Goal: Task Accomplishment & Management: Manage account settings

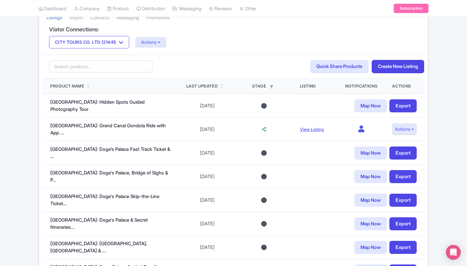
scroll to position [130, 0]
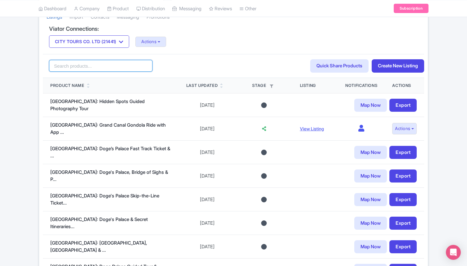
click at [89, 65] on input "search" at bounding box center [100, 66] width 103 height 12
paste input "[GEOGRAPHIC_DATA]: Romantic Shared Gondola Serenade on the Grand Canal"
type input "Venice: Romantic Shared Gondola Serenade on the Grand Canal"
click button "Search" at bounding box center [0, 0] width 0 height 0
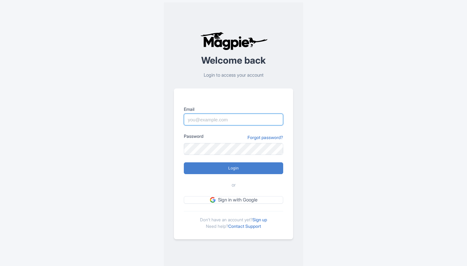
click at [208, 120] on input "Email" at bounding box center [233, 120] width 99 height 12
type input "director@citytoursco.com"
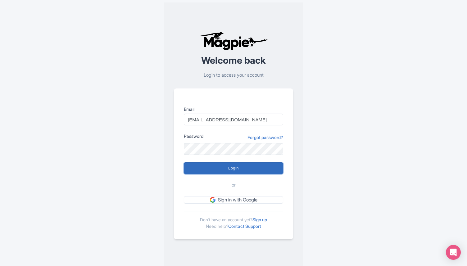
click at [226, 170] on input "Login" at bounding box center [233, 169] width 99 height 12
type input "Logging in..."
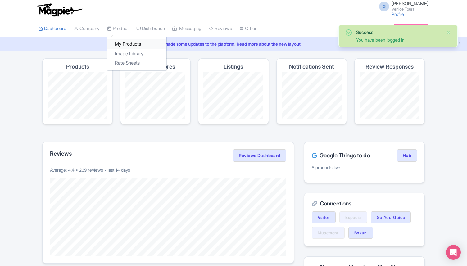
click at [125, 41] on link "My Products" at bounding box center [137, 44] width 59 height 10
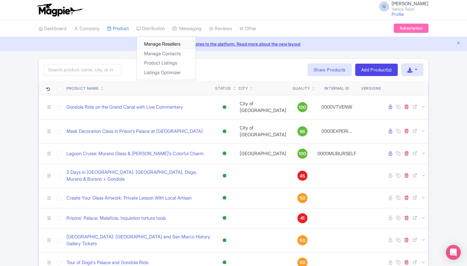
click at [157, 43] on link "Manage Resellers" at bounding box center [166, 44] width 59 height 10
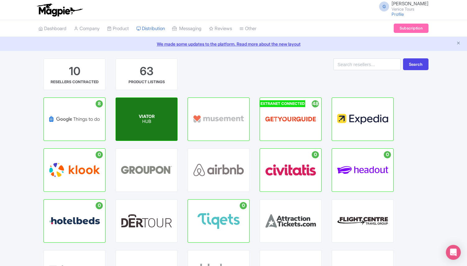
click at [156, 110] on div "VIATOR HUB" at bounding box center [147, 119] width 62 height 43
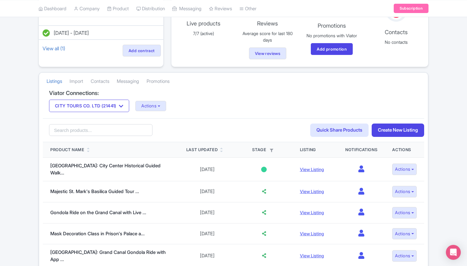
scroll to position [66, 0]
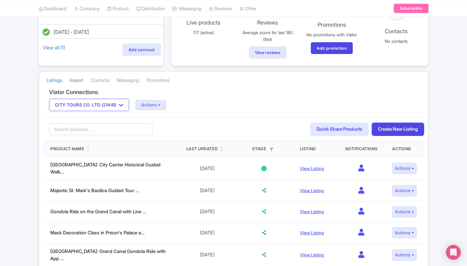
click at [82, 76] on link "Import" at bounding box center [77, 80] width 14 height 17
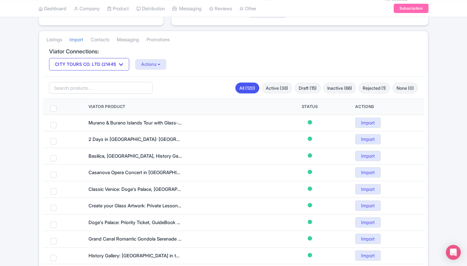
scroll to position [109, 0]
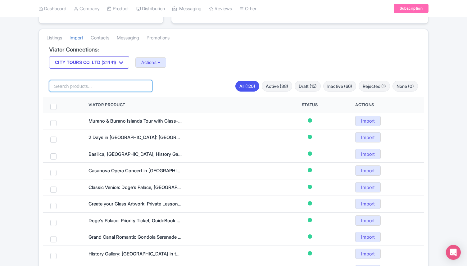
click at [84, 85] on input "search" at bounding box center [100, 86] width 103 height 12
paste input "[GEOGRAPHIC_DATA]: Romantic Shared Gondola Serenade on the Grand Canal"
type input "[GEOGRAPHIC_DATA]: Romantic Shared Gondola Serenade on the Grand Canal"
click at [51, 37] on link "Listings" at bounding box center [55, 38] width 16 height 17
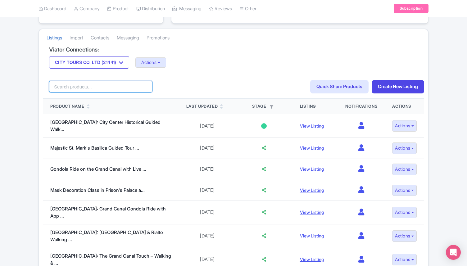
click at [84, 88] on input "search" at bounding box center [100, 87] width 103 height 12
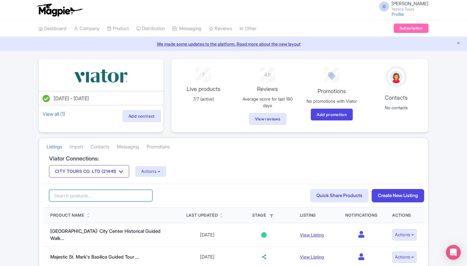
paste input "[GEOGRAPHIC_DATA]: Romantic Shared Gondola Serenade on the Grand Canal"
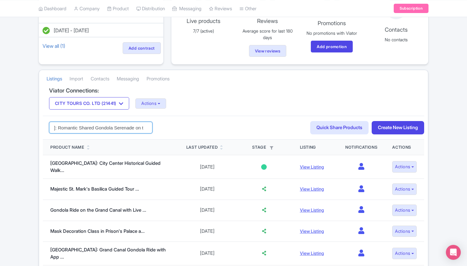
scroll to position [73, 0]
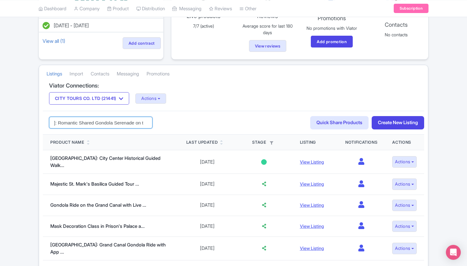
type input "[GEOGRAPHIC_DATA]: Romantic Shared Gondola Serenade on the Grand Canal"
click button "Search" at bounding box center [0, 0] width 0 height 0
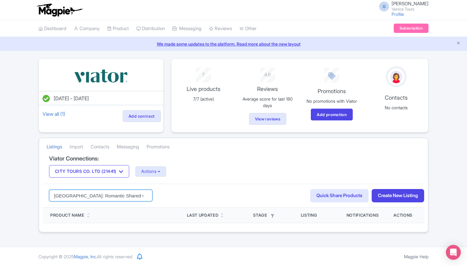
drag, startPoint x: 106, startPoint y: 196, endPoint x: 50, endPoint y: 193, distance: 56.7
click at [50, 193] on input "[GEOGRAPHIC_DATA]: Romantic Shared Gondola Serenade on the Grand Canal" at bounding box center [100, 196] width 103 height 12
drag, startPoint x: 96, startPoint y: 196, endPoint x: 205, endPoint y: 185, distance: 109.0
click at [204, 189] on div "Gondola Serenade on the Grand Canal Search Quick Share Products Create New List…" at bounding box center [234, 196] width 382 height 24
click at [100, 197] on input "Gondola Serenade on the Grand Canal" at bounding box center [100, 196] width 103 height 12
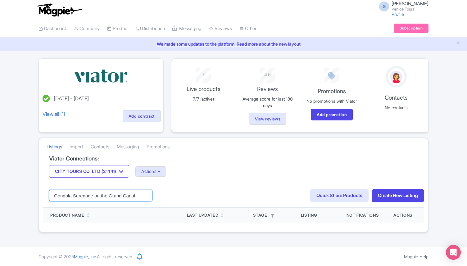
drag, startPoint x: 97, startPoint y: 196, endPoint x: 143, endPoint y: 198, distance: 45.7
click at [143, 198] on input "Gondola Serenade on the Grand Canal" at bounding box center [100, 196] width 103 height 12
type input "Gondola Serenade"
click button "Search" at bounding box center [0, 0] width 0 height 0
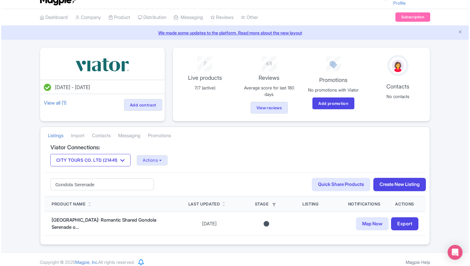
scroll to position [16, 0]
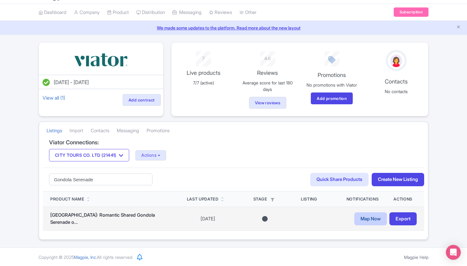
click at [359, 219] on link "Map Now" at bounding box center [371, 219] width 33 height 13
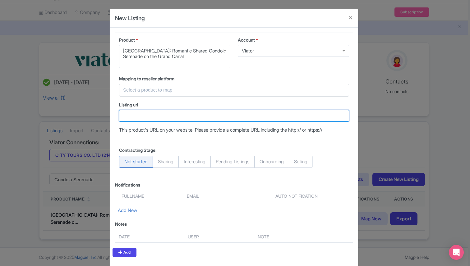
click at [159, 114] on input "Listing url" at bounding box center [234, 116] width 230 height 12
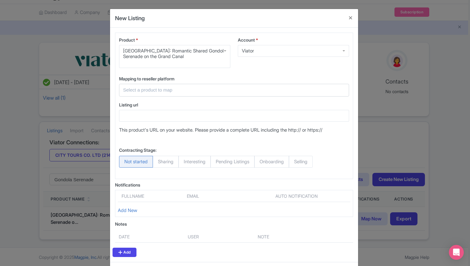
click at [165, 90] on input "text" at bounding box center [230, 90] width 214 height 7
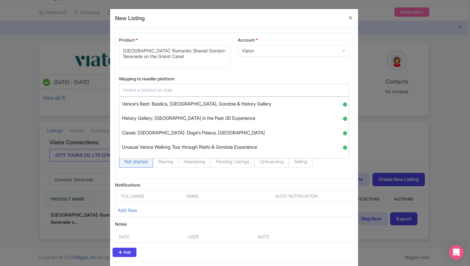
paste input "Grand Canal Romantic Gondola Serenade in [GEOGRAPHIC_DATA]"
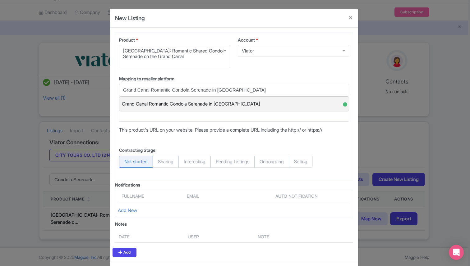
type input "Grand Canal Romantic Gondola Serenade in [GEOGRAPHIC_DATA]"
click at [168, 101] on span "Grand Canal Romantic Gondola Serenade in [GEOGRAPHIC_DATA]" at bounding box center [191, 104] width 138 height 10
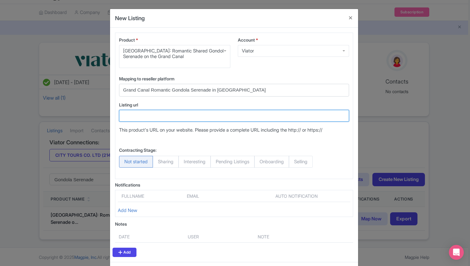
click at [178, 119] on input "Listing url" at bounding box center [234, 116] width 230 height 12
paste input "[URL][DOMAIN_NAME]"
type input "[URL][DOMAIN_NAME]"
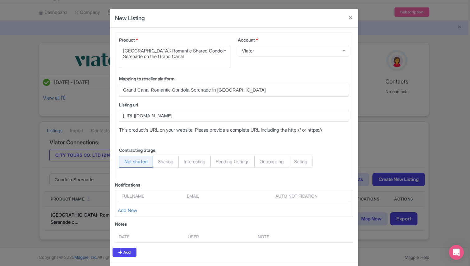
click at [306, 164] on span "Selling" at bounding box center [301, 162] width 24 height 12
click at [295, 162] on input "Selling" at bounding box center [292, 159] width 6 height 6
radio input "true"
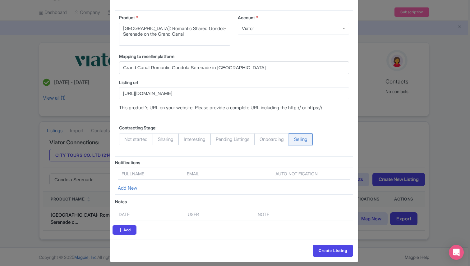
scroll to position [27, 0]
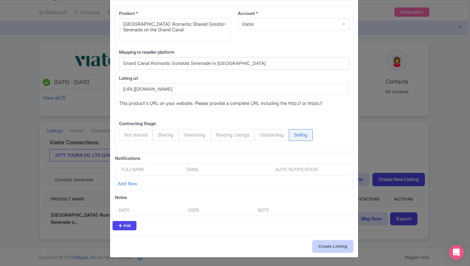
click at [323, 248] on input "Create Listing" at bounding box center [333, 247] width 40 height 12
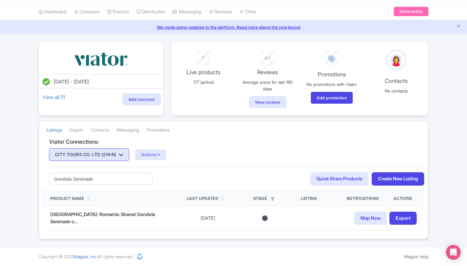
scroll to position [16, 0]
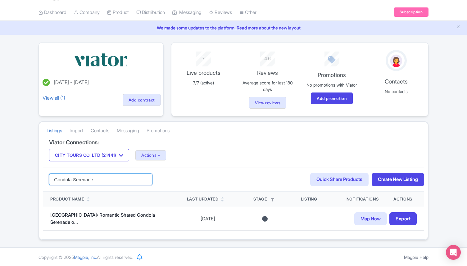
drag, startPoint x: 100, startPoint y: 181, endPoint x: 42, endPoint y: 179, distance: 57.9
click at [42, 179] on div "Viator Connections: CITY TOURS CO. LTD (21441) CITY TOURS CO. LTD (21441) Actio…" at bounding box center [233, 190] width 389 height 100
paste input "breathtaking Bridge of Sighs"
type input "breathtaking Bridge of Sighs"
click button "Search" at bounding box center [0, 0] width 0 height 0
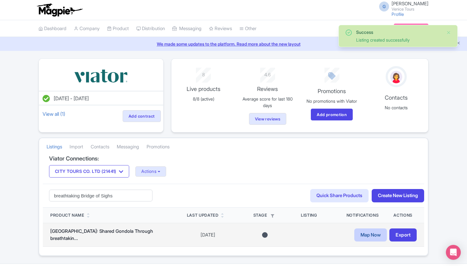
click at [361, 233] on link "Map Now" at bounding box center [371, 235] width 33 height 13
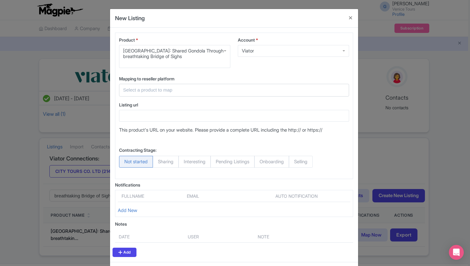
click at [158, 90] on input "text" at bounding box center [230, 90] width 214 height 7
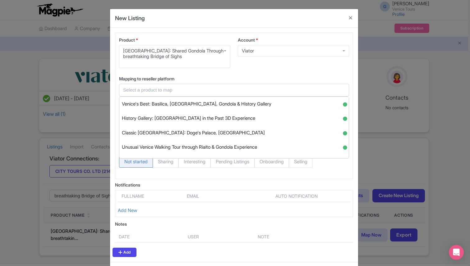
paste input "Shared Gondola Ride in [GEOGRAPHIC_DATA] through enchanting Bridge of Sighs"
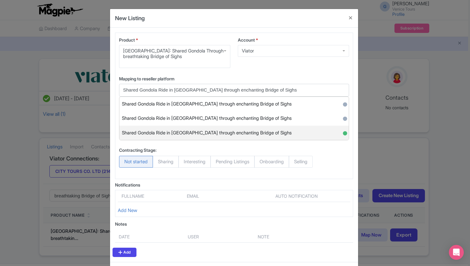
type input "Shared Gondola Ride in [GEOGRAPHIC_DATA] through enchanting Bridge of Sighs"
click at [234, 135] on span "Shared Gondola Ride in [GEOGRAPHIC_DATA] through enchanting Bridge of Sighs" at bounding box center [207, 133] width 170 height 10
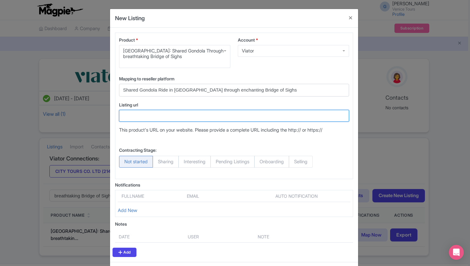
click at [158, 116] on input "Listing url" at bounding box center [234, 116] width 230 height 12
paste input "https://www.viator.com/tours/Venice/Carnival-Gondola-Mask/d522-21441P10"
type input "https://www.viator.com/tours/Venice/Carnival-Gondola-Mask/d522-21441P10"
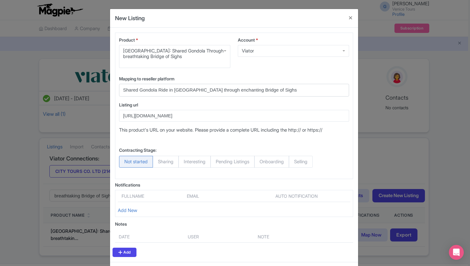
click at [306, 163] on span "Selling" at bounding box center [301, 162] width 24 height 12
click at [295, 162] on input "Selling" at bounding box center [292, 159] width 6 height 6
radio input "true"
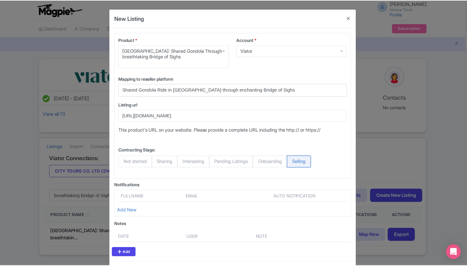
scroll to position [27, 0]
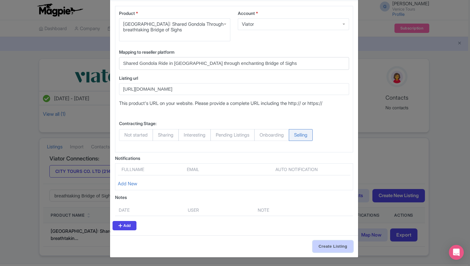
click at [325, 246] on input "Create Listing" at bounding box center [333, 247] width 40 height 12
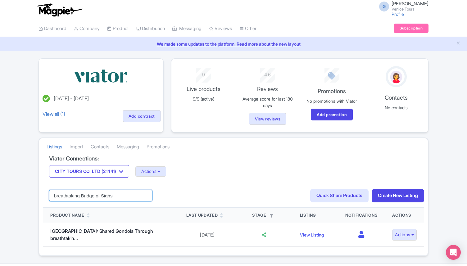
drag, startPoint x: 121, startPoint y: 199, endPoint x: 33, endPoint y: 196, distance: 88.3
click at [33, 197] on div "Success Listing created successfully Jul 22, 2025 - Jul 22, 2026 View all (1) A…" at bounding box center [233, 157] width 467 height 198
paste input "Ride along Grand Canal"
type input "Ride along Grand Canal"
click button "Search" at bounding box center [0, 0] width 0 height 0
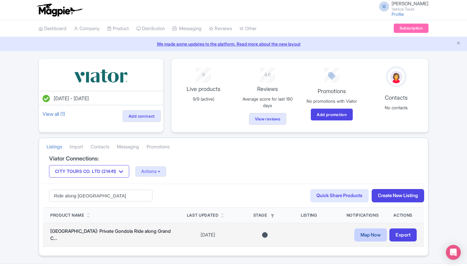
click at [372, 238] on link "Map Now" at bounding box center [371, 235] width 33 height 13
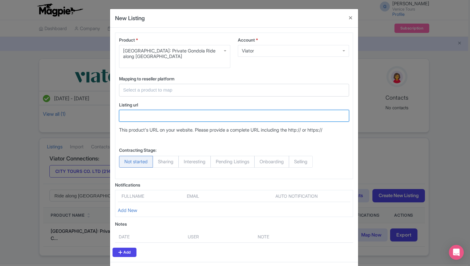
click at [163, 113] on input "Listing url" at bounding box center [234, 116] width 230 height 12
paste input "[URL][DOMAIN_NAME]"
type input "[URL][DOMAIN_NAME]"
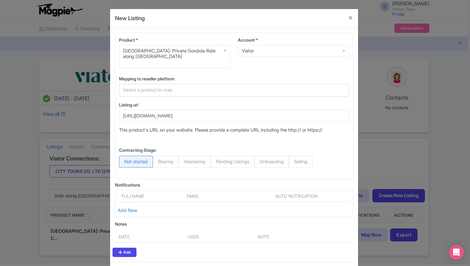
click at [308, 162] on span "Selling" at bounding box center [301, 162] width 24 height 12
click at [295, 162] on input "Selling" at bounding box center [292, 159] width 6 height 6
radio input "true"
click at [151, 92] on input "text" at bounding box center [230, 90] width 214 height 7
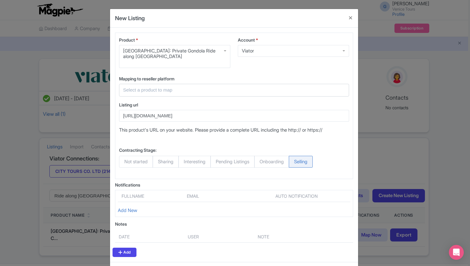
paste input "[GEOGRAPHIC_DATA]: Romantic Private Gondola Ride on [GEOGRAPHIC_DATA]"
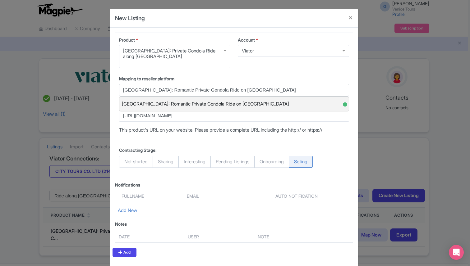
type input "[GEOGRAPHIC_DATA]: Romantic Private Gondola Ride on [GEOGRAPHIC_DATA]"
click at [175, 105] on span "[GEOGRAPHIC_DATA]: Romantic Private Gondola Ride on [GEOGRAPHIC_DATA]" at bounding box center [205, 104] width 167 height 10
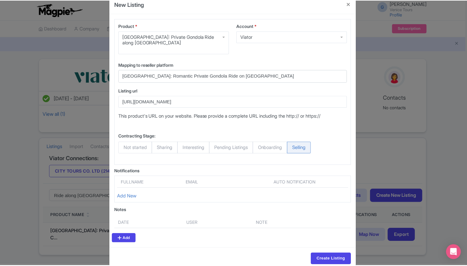
scroll to position [27, 0]
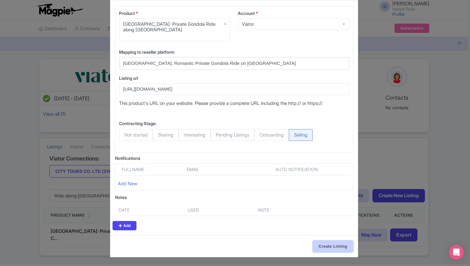
click at [326, 242] on input "Create Listing" at bounding box center [333, 247] width 40 height 12
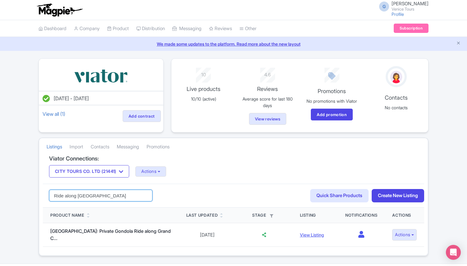
drag, startPoint x: 108, startPoint y: 195, endPoint x: 20, endPoint y: 192, distance: 88.9
click at [20, 192] on div "Success Listing created successfully [DATE] - [DATE] View all (1) Add contract …" at bounding box center [233, 157] width 467 height 198
paste input "[GEOGRAPHIC_DATA]: Basilica, [GEOGRAPHIC_DATA], Gondola Ride Guided Tour"
type input "[GEOGRAPHIC_DATA]: Basilica, [GEOGRAPHIC_DATA], Gondola Ride Guided Tour"
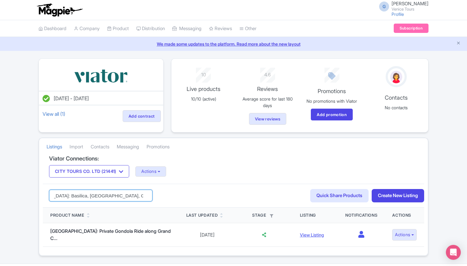
click button "Search" at bounding box center [0, 0] width 0 height 0
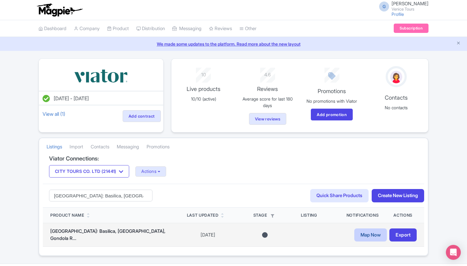
click at [364, 240] on link "Map Now" at bounding box center [371, 235] width 33 height 13
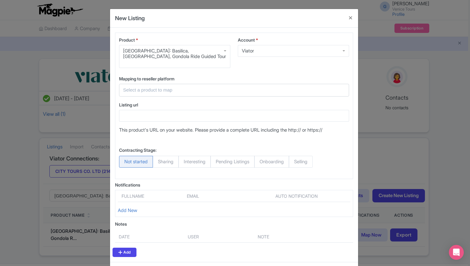
click at [150, 92] on input "text" at bounding box center [230, 90] width 214 height 7
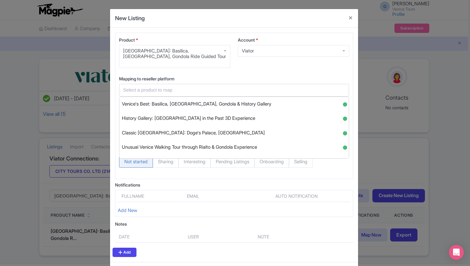
paste input "Venice's Best: Basilica, Doge's Palace, Gondola & History Gallery"
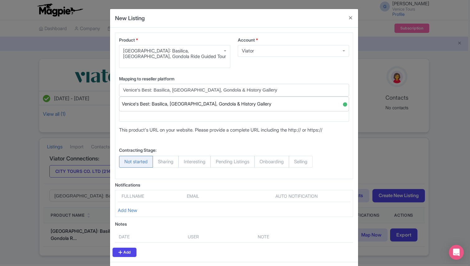
type input "Venice's Best: Basilica, Doge's Palace, Gondola & History Gallery"
click at [163, 100] on span "Venice's Best: Basilica, Doge's Palace, Gondola & History Gallery" at bounding box center [196, 104] width 149 height 10
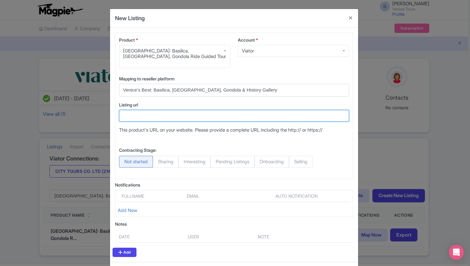
click at [143, 116] on input "Listing url" at bounding box center [234, 116] width 230 height 12
paste input "https://www.viator.com/tours/Venice/Heart-of-Venice-Doges-Palace-Basilica-charm…"
type input "https://www.viator.com/tours/Venice/Heart-of-Venice-Doges-Palace-Basilica-charm…"
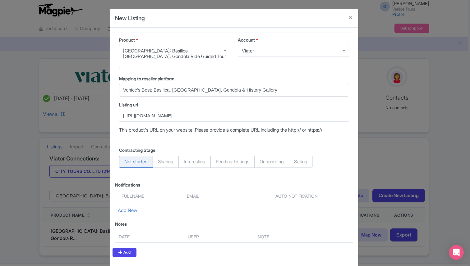
scroll to position [0, 0]
click at [309, 162] on span "Selling" at bounding box center [301, 162] width 24 height 12
click at [295, 162] on input "Selling" at bounding box center [292, 159] width 6 height 6
radio input "true"
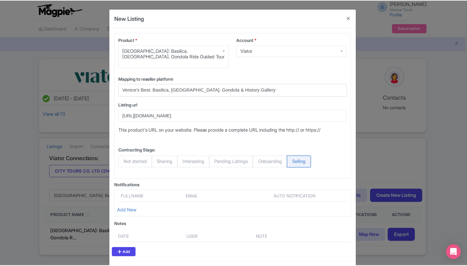
scroll to position [27, 0]
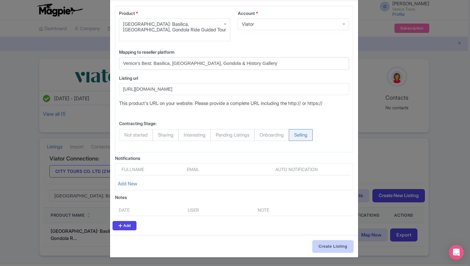
click at [328, 247] on input "Create Listing" at bounding box center [333, 247] width 40 height 12
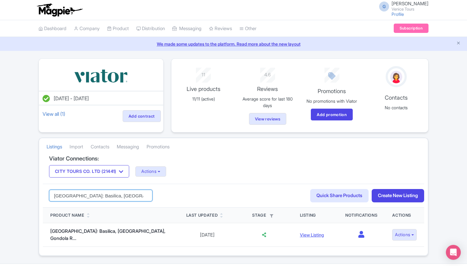
click at [116, 199] on input "[GEOGRAPHIC_DATA]: Basilica, [GEOGRAPHIC_DATA], Gondola Ride Guided Tour" at bounding box center [100, 196] width 103 height 12
paste input "2 Days in [GEOGRAPHIC_DATA]: [GEOGRAPHIC_DATA], Doge, Murano & Burano + Gondola"
type input "2 Days in [GEOGRAPHIC_DATA]: [GEOGRAPHIC_DATA], Doge, Murano & Burano + Gondola"
click button "Search" at bounding box center [0, 0] width 0 height 0
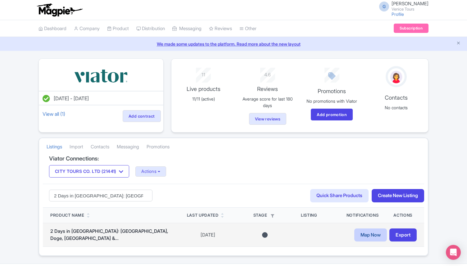
click at [374, 238] on link "Map Now" at bounding box center [371, 235] width 33 height 13
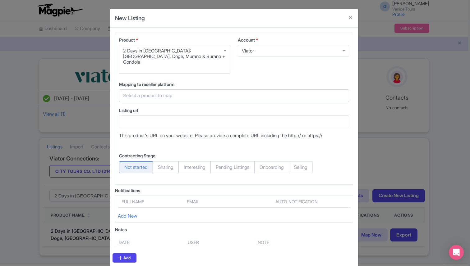
click at [144, 92] on input "text" at bounding box center [230, 95] width 214 height 7
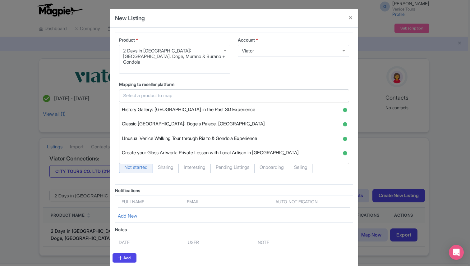
paste input "[URL][DOMAIN_NAME]"
type input "[URL][DOMAIN_NAME]"
click at [171, 74] on div "Product * 2 Days in [GEOGRAPHIC_DATA]: [GEOGRAPHIC_DATA], Doge, Murano & Burano…" at bounding box center [234, 109] width 238 height 152
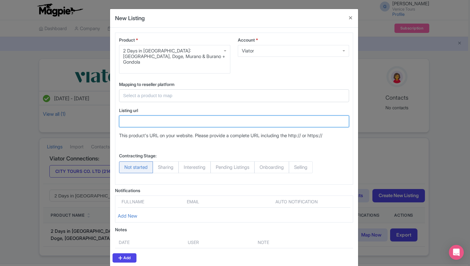
click at [159, 116] on input "Listing url" at bounding box center [234, 122] width 230 height 12
paste input "[URL][DOMAIN_NAME]"
type input "[URL][DOMAIN_NAME]"
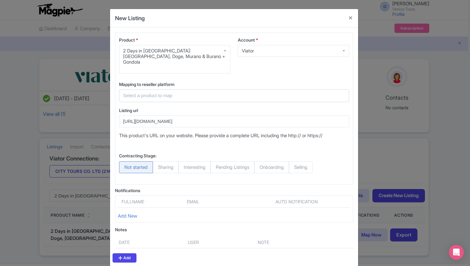
click at [312, 163] on span "Selling" at bounding box center [301, 168] width 24 height 12
click at [295, 163] on input "Selling" at bounding box center [292, 165] width 6 height 6
radio input "true"
click at [170, 92] on input "text" at bounding box center [230, 95] width 214 height 7
paste input "2 Days in [GEOGRAPHIC_DATA]: [GEOGRAPHIC_DATA], Doge’s, Islands & Gondola Ride"
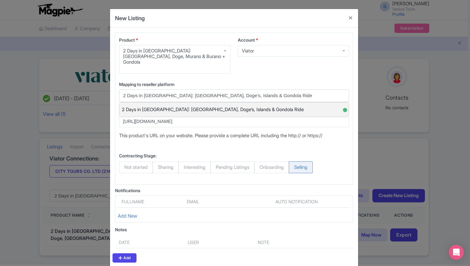
type input "2 Days in [GEOGRAPHIC_DATA]: [GEOGRAPHIC_DATA], Doge’s, Islands & Gondola Ride"
click at [187, 105] on span "2 Days in [GEOGRAPHIC_DATA]: [GEOGRAPHIC_DATA], Doge’s, Islands & Gondola Ride" at bounding box center [213, 110] width 182 height 10
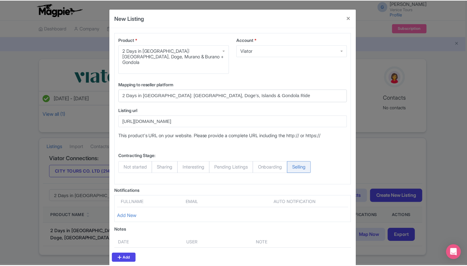
scroll to position [27, 0]
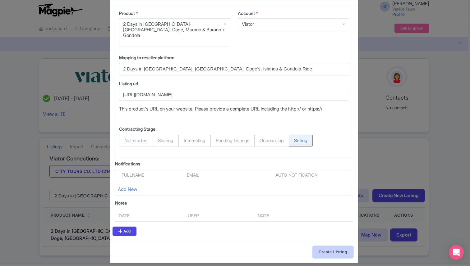
click at [336, 250] on input "Create Listing" at bounding box center [333, 252] width 40 height 12
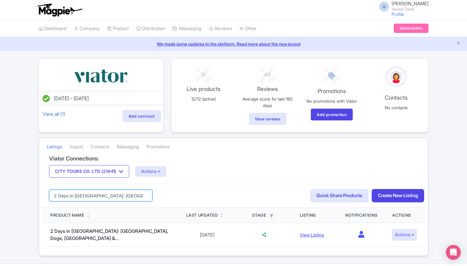
click at [105, 193] on input "2 Days in [GEOGRAPHIC_DATA]: [GEOGRAPHIC_DATA], Doge, Murano & Burano + Gondola" at bounding box center [100, 196] width 103 height 12
paste input "[GEOGRAPHIC_DATA]: Lords of the Night Prison’s Palace Cells & Tortures"
type input "[GEOGRAPHIC_DATA]: Lords of the Night Prison’s Palace Cells & Tortures"
click button "Search" at bounding box center [0, 0] width 0 height 0
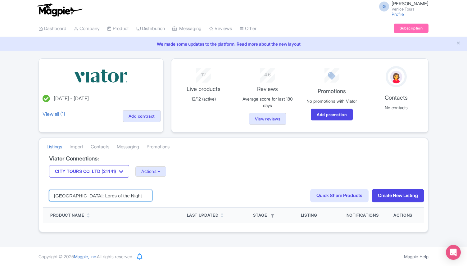
drag, startPoint x: 69, startPoint y: 195, endPoint x: 34, endPoint y: 195, distance: 34.8
click at [34, 195] on div "[DATE] - [DATE] View all (1) Add contract 12 Live products 12/12 (active) 4.6 R…" at bounding box center [233, 145] width 467 height 174
drag, startPoint x: 91, startPoint y: 195, endPoint x: 222, endPoint y: 214, distance: 132.2
click at [222, 215] on div "Viator Connections: CITY [GEOGRAPHIC_DATA] CO. LTD (21441) CITY [GEOGRAPHIC_DAT…" at bounding box center [234, 194] width 382 height 77
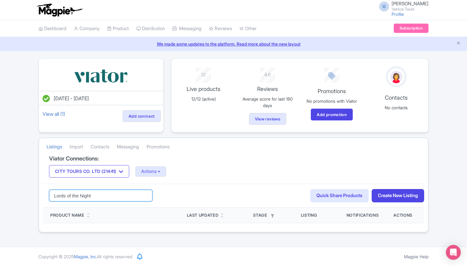
scroll to position [0, 0]
type input "Lords of the Night"
click button "Search" at bounding box center [0, 0] width 0 height 0
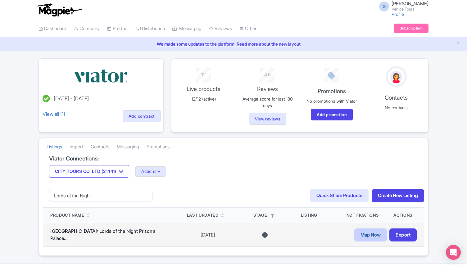
click at [359, 233] on link "Map Now" at bounding box center [371, 235] width 33 height 13
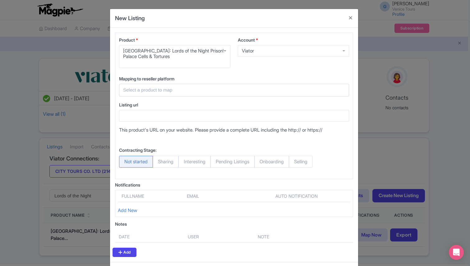
click at [161, 90] on input "text" at bounding box center [230, 90] width 214 height 7
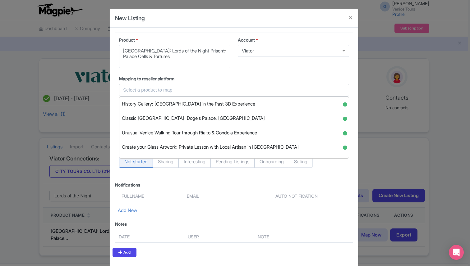
click at [200, 76] on label "Mapping to reseller platform" at bounding box center [234, 79] width 230 height 7
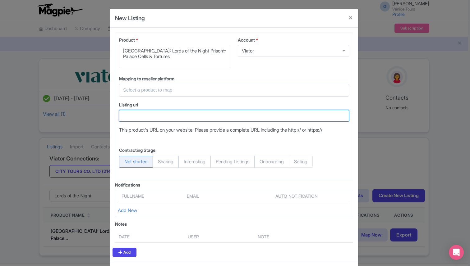
click at [173, 120] on input "Listing url" at bounding box center [234, 116] width 230 height 12
paste input "[URL][DOMAIN_NAME]"
type input "[URL][DOMAIN_NAME]"
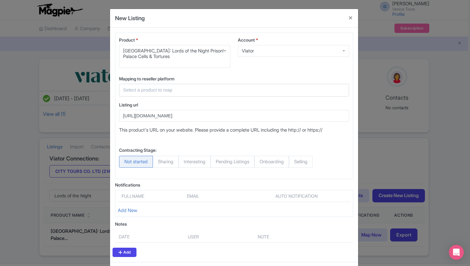
click at [311, 162] on span "Selling" at bounding box center [301, 162] width 24 height 12
click at [295, 162] on input "Selling" at bounding box center [292, 159] width 6 height 6
radio input "true"
click at [149, 89] on input "text" at bounding box center [230, 90] width 214 height 7
paste input "Lords of the Night Prisons Palace: Cells & Torture Tools Visit"
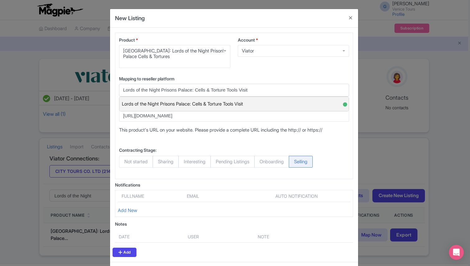
type input "Lords of the Night Prisons Palace: Cells & Torture Tools Visit"
click at [202, 103] on span "Lords of the Night Prisons Palace: Cells & Torture Tools Visit" at bounding box center [182, 104] width 121 height 10
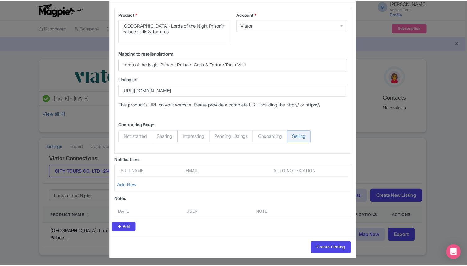
scroll to position [27, 0]
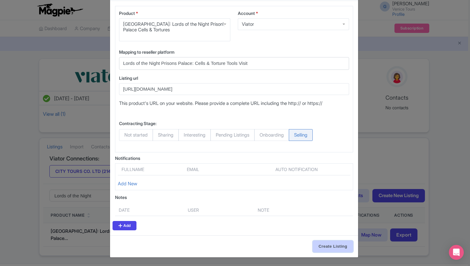
click at [325, 248] on input "Create Listing" at bounding box center [333, 247] width 40 height 12
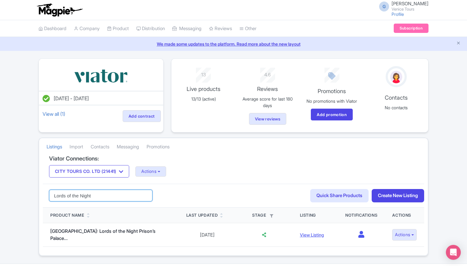
drag, startPoint x: 97, startPoint y: 198, endPoint x: 34, endPoint y: 198, distance: 63.4
click at [34, 198] on div "Success Listing created successfully Jul 22, 2025 - Jul 22, 2026 View all (1) A…" at bounding box center [233, 157] width 467 height 198
paste input "Venice: St Mark Basilica Hosted Tour & VR History Intro"
type input "Venice: St Mark Basilica Hosted Tour & VR History Intro"
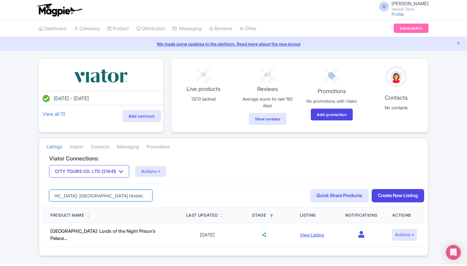
click button "Search" at bounding box center [0, 0] width 0 height 0
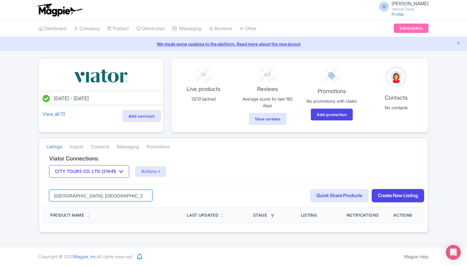
drag, startPoint x: 70, startPoint y: 195, endPoint x: 30, endPoint y: 192, distance: 40.2
click at [30, 195] on div "[DATE] - [DATE] View all (1) Add contract 13 Live products 13/13 (active) 4.6 R…" at bounding box center [233, 145] width 467 height 174
drag, startPoint x: 116, startPoint y: 196, endPoint x: 215, endPoint y: 203, distance: 99.1
click at [215, 204] on div "St Mark Basilica Hosted Tour & VR History Intro Search Quick Share Products Cre…" at bounding box center [234, 196] width 382 height 24
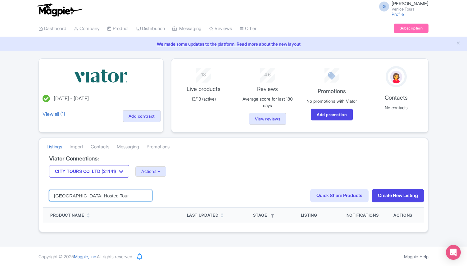
scroll to position [0, 0]
type input "[GEOGRAPHIC_DATA] Hosted Tour"
click button "Search" at bounding box center [0, 0] width 0 height 0
click at [121, 198] on input "[GEOGRAPHIC_DATA] Hosted Tour" at bounding box center [100, 196] width 103 height 12
click button "Search" at bounding box center [0, 0] width 0 height 0
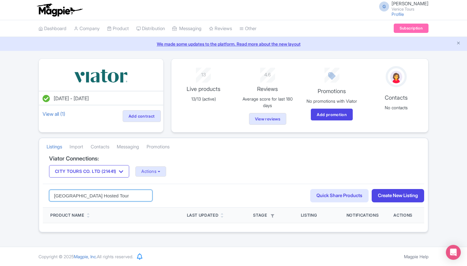
drag, startPoint x: 124, startPoint y: 197, endPoint x: 13, endPoint y: 196, distance: 110.9
click at [14, 196] on div "[DATE] - [DATE] View all (1) Add contract 13 Live products 13/13 (active) 4.6 R…" at bounding box center [233, 145] width 467 height 174
paste input "[GEOGRAPHIC_DATA]: [GEOGRAPHIC_DATA] Hosted Tour & VR History Intro"
type input "[GEOGRAPHIC_DATA]: [GEOGRAPHIC_DATA] Hosted Tour & VR History Intro"
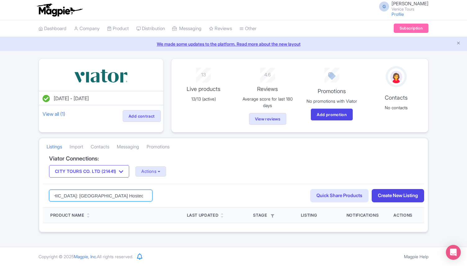
click button "Search" at bounding box center [0, 0] width 0 height 0
click at [97, 200] on input "Venice: St Mark Basilica Hosted Tour & VR History Intro" at bounding box center [100, 196] width 103 height 12
paste input "[GEOGRAPHIC_DATA]: Priority Tickets to [GEOGRAPHIC_DATA]"
type input "[GEOGRAPHIC_DATA]: Priority Tickets to [GEOGRAPHIC_DATA]"
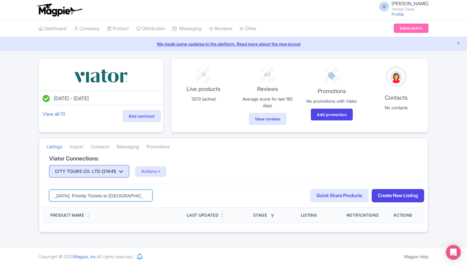
click button "Search" at bounding box center [0, 0] width 0 height 0
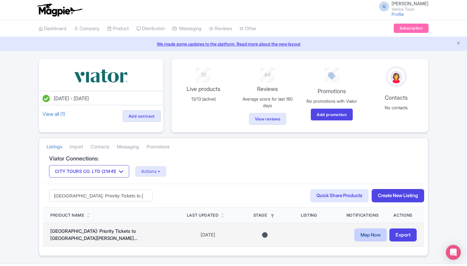
click at [364, 236] on link "Map Now" at bounding box center [371, 235] width 33 height 13
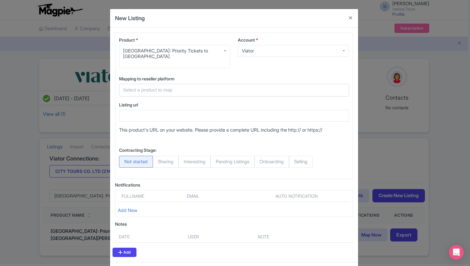
click at [146, 87] on input "text" at bounding box center [230, 90] width 214 height 7
paste input "Venice Priority Tickets to St. Mark's Basilica & Doge Palace"
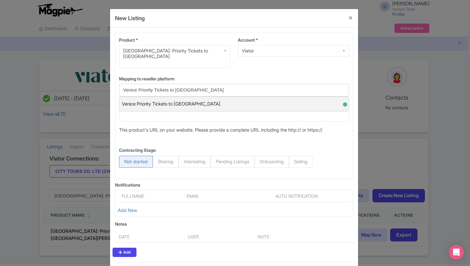
type input "Venice Priority Tickets to St. Mark's Basilica & Doge Palace"
click at [180, 102] on span "Venice Priority Tickets to St. Mark's Basilica & Doge Palace" at bounding box center [171, 104] width 98 height 10
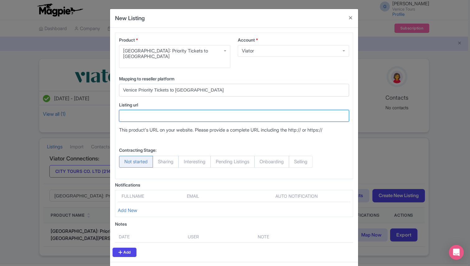
click at [158, 118] on input "Listing url" at bounding box center [234, 116] width 230 height 12
paste input "https://www.viator.com/tours/Venice/The-unmissable-tour-Doges-Palace-and-Golden…"
type input "https://www.viator.com/tours/Venice/The-unmissable-tour-Doges-Palace-and-Golden…"
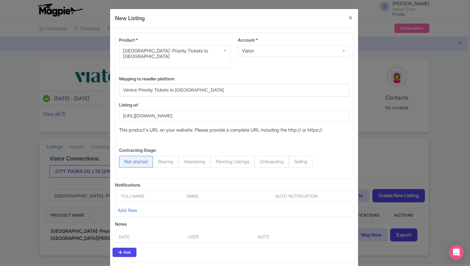
scroll to position [0, 0]
click at [304, 159] on span "Selling" at bounding box center [301, 162] width 24 height 12
click at [295, 159] on input "Selling" at bounding box center [292, 159] width 6 height 6
radio input "true"
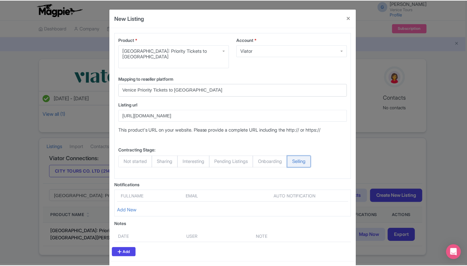
scroll to position [27, 0]
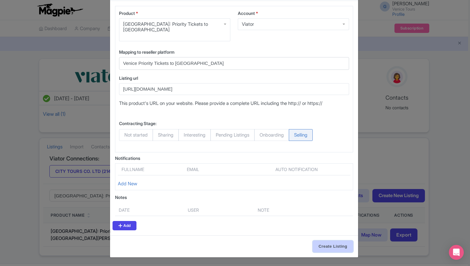
click at [324, 245] on input "Create Listing" at bounding box center [333, 247] width 40 height 12
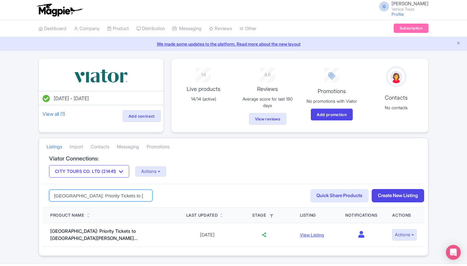
click at [120, 198] on input "[GEOGRAPHIC_DATA]: Priority Tickets to [GEOGRAPHIC_DATA]" at bounding box center [100, 196] width 103 height 12
paste input "St. Mark's Pass: Basilica, Doge Palace, & Bell Tower"
type input "Venice St. Mark's Pass: [GEOGRAPHIC_DATA], [GEOGRAPHIC_DATA], & [GEOGRAPHIC_DAT…"
click button "Search" at bounding box center [0, 0] width 0 height 0
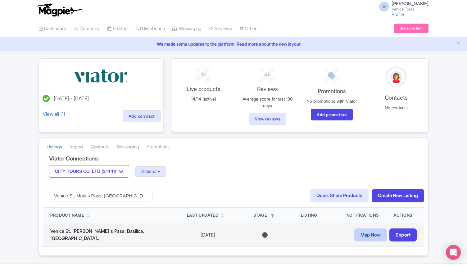
click at [361, 237] on link "Map Now" at bounding box center [371, 235] width 33 height 13
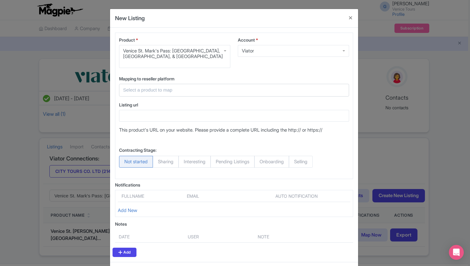
click at [176, 87] on input "text" at bounding box center [230, 90] width 214 height 7
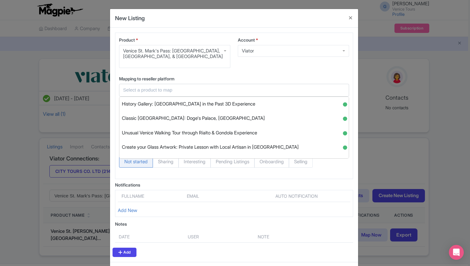
paste input "[GEOGRAPHIC_DATA]: [GEOGRAPHIC_DATA], [GEOGRAPHIC_DATA]. & Bell Tower Priority …"
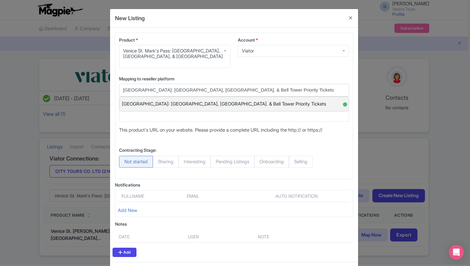
type input "[GEOGRAPHIC_DATA]: [GEOGRAPHIC_DATA], [GEOGRAPHIC_DATA]. & Bell Tower Priority …"
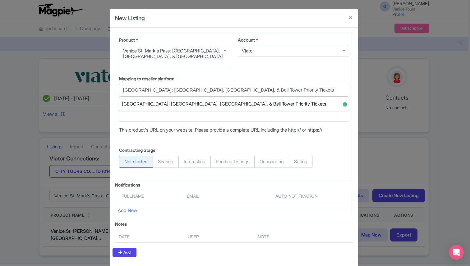
click at [188, 105] on span "[GEOGRAPHIC_DATA]: [GEOGRAPHIC_DATA], [GEOGRAPHIC_DATA]. & Bell Tower Priority …" at bounding box center [224, 104] width 204 height 10
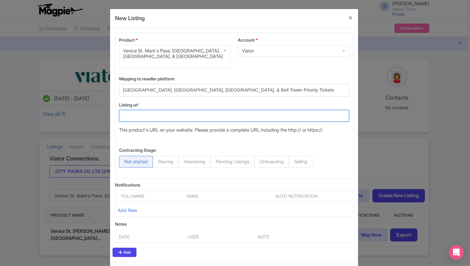
click at [170, 117] on input "Listing url" at bounding box center [234, 116] width 230 height 12
paste input "[URL][DOMAIN_NAME]"
type input "[URL][DOMAIN_NAME]"
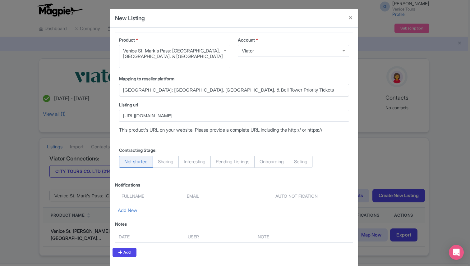
click at [309, 162] on span "Selling" at bounding box center [301, 162] width 24 height 12
click at [295, 162] on input "Selling" at bounding box center [292, 159] width 6 height 6
radio input "true"
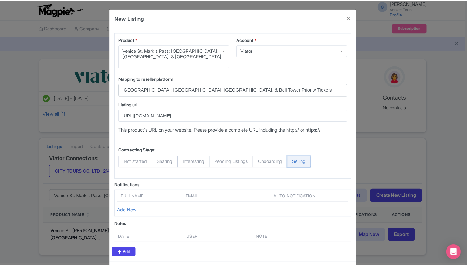
scroll to position [27, 0]
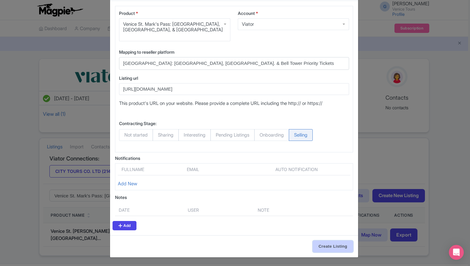
click at [335, 246] on input "Create Listing" at bounding box center [333, 247] width 40 height 12
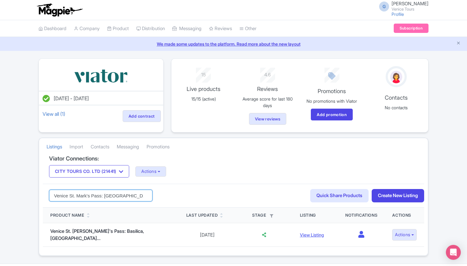
click at [113, 196] on input "Venice St. Mark's Pass: [GEOGRAPHIC_DATA], [GEOGRAPHIC_DATA], & [GEOGRAPHIC_DAT…" at bounding box center [100, 196] width 103 height 12
paste input ": Bell Tower and San Marco History Gallery Tickets"
type input "[GEOGRAPHIC_DATA]: [GEOGRAPHIC_DATA] and San Marco History Gallery Tickets"
click button "Search" at bounding box center [0, 0] width 0 height 0
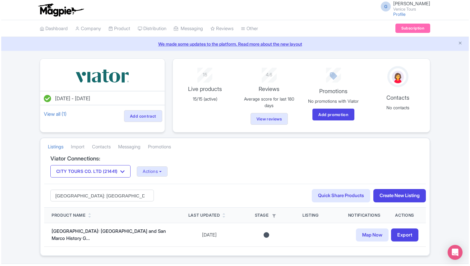
scroll to position [16, 0]
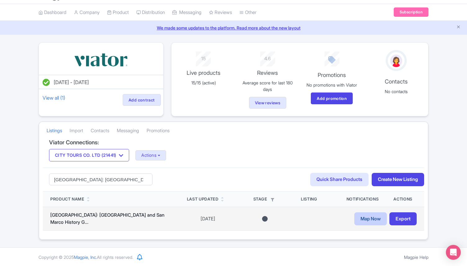
click at [371, 221] on link "Map Now" at bounding box center [371, 219] width 33 height 13
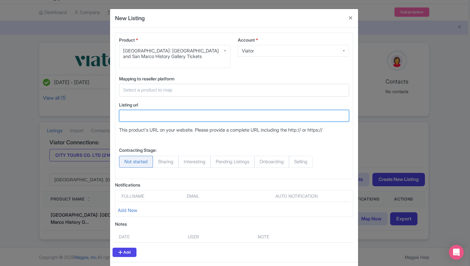
click at [157, 116] on input "Listing url" at bounding box center [234, 116] width 230 height 12
paste input "[URL][DOMAIN_NAME]"
type input "[URL][DOMAIN_NAME]"
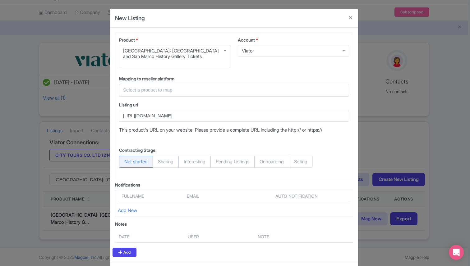
scroll to position [0, 0]
click at [304, 163] on span "Selling" at bounding box center [301, 162] width 24 height 12
click at [295, 162] on input "Selling" at bounding box center [292, 159] width 6 height 6
radio input "true"
click at [163, 89] on input "text" at bounding box center [230, 90] width 214 height 7
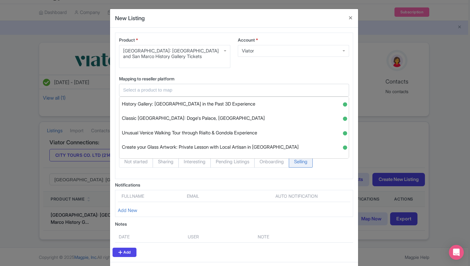
paste input "Venice: Bell Tower Priority Ticket & History Gallery Experience"
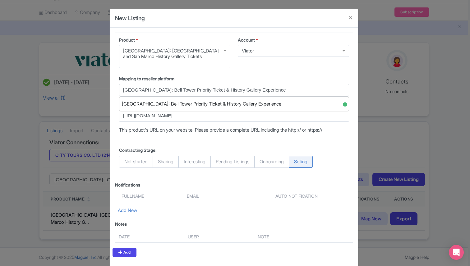
type input "Venice: Bell Tower Priority Ticket & History Gallery Experience"
click at [234, 72] on div "Account * Viator Viator" at bounding box center [293, 55] width 119 height 36
click at [227, 90] on input "Venice: Bell Tower Priority Ticket & History Gallery Experience" at bounding box center [230, 90] width 214 height 7
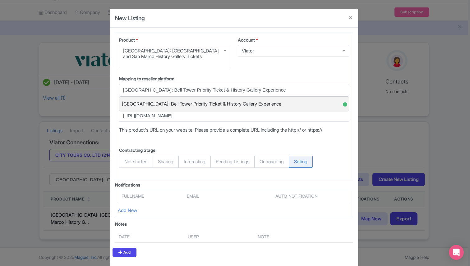
click at [250, 108] on span "Venice: Bell Tower Priority Ticket & History Gallery Experience" at bounding box center [201, 104] width 159 height 10
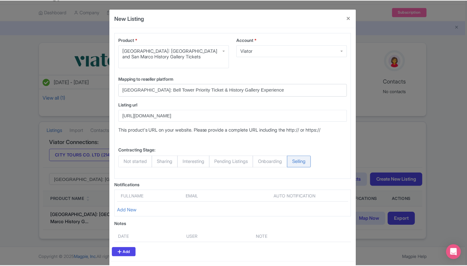
scroll to position [27, 0]
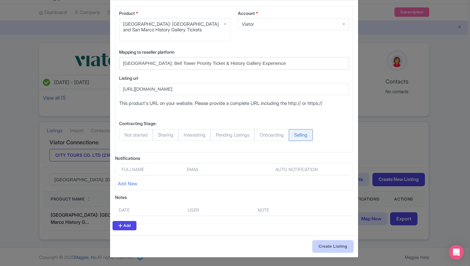
click at [319, 249] on input "Create Listing" at bounding box center [333, 247] width 40 height 12
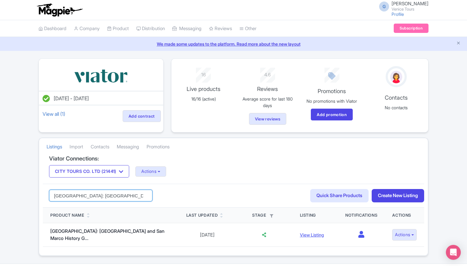
click at [94, 195] on input "[GEOGRAPHIC_DATA]: [GEOGRAPHIC_DATA] and San Marco History Gallery Tickets" at bounding box center [100, 196] width 103 height 12
paste input "Doge's Palace Skip-the-Line Ticket with Guidebook"
type input "[GEOGRAPHIC_DATA]: Doge's Palace Skip-the-Line Ticket with Guidebook"
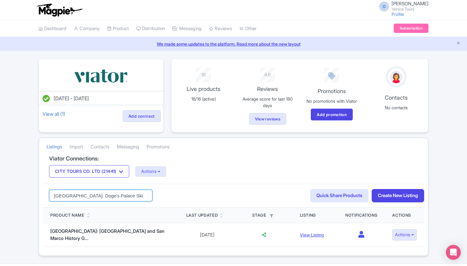
click at [104, 196] on input "[GEOGRAPHIC_DATA]: Doge's Palace Skip-the-Line Ticket with Guidebook" at bounding box center [100, 196] width 103 height 12
click button "Search" at bounding box center [0, 0] width 0 height 0
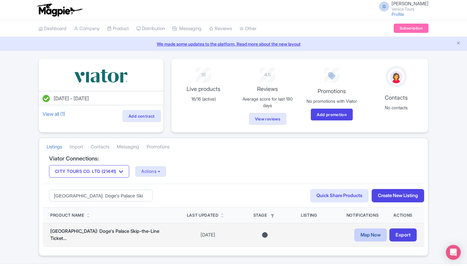
click at [365, 238] on link "Map Now" at bounding box center [371, 235] width 33 height 13
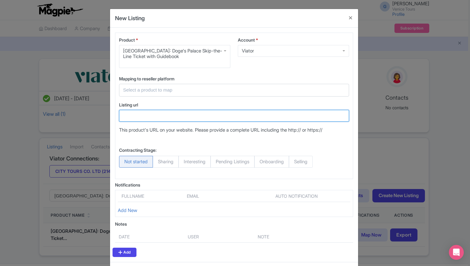
click at [154, 119] on input "Listing url" at bounding box center [234, 116] width 230 height 12
paste input "https://www.viator.com/tours/Venice/Doges-Palace-with-Skip-the-Line-Ticket-and-…"
type input "https://www.viator.com/tours/Venice/Doges-Palace-with-Skip-the-Line-Ticket-and-…"
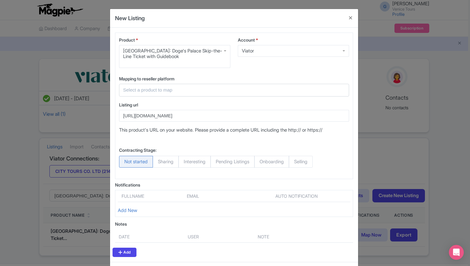
click at [163, 91] on input "text" at bounding box center [230, 90] width 214 height 7
paste input "Doge's Palace: Priority Ticket, GuideBook & Optional Bell Tower"
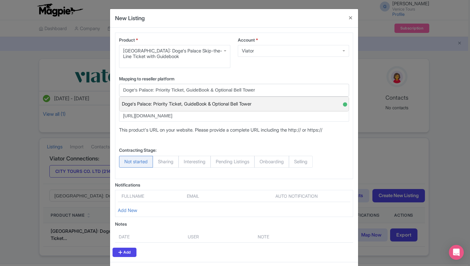
type input "Doge's Palace: Priority Ticket, GuideBook & Optional Bell Tower"
click at [176, 102] on span "Doge's Palace: Priority Ticket, GuideBook & Optional Bell Tower" at bounding box center [187, 104] width 130 height 10
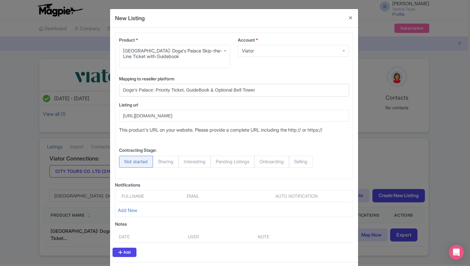
click at [310, 165] on span "Selling" at bounding box center [301, 162] width 24 height 12
click at [295, 162] on input "Selling" at bounding box center [292, 159] width 6 height 6
radio input "true"
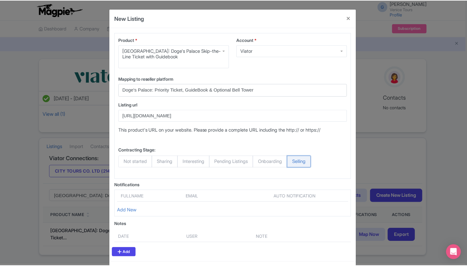
scroll to position [27, 0]
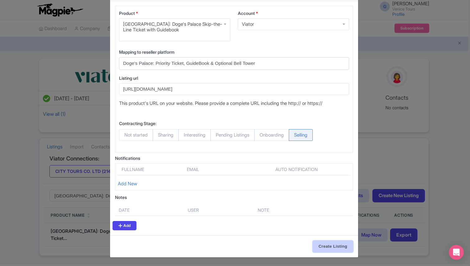
click at [338, 250] on input "Create Listing" at bounding box center [333, 247] width 40 height 12
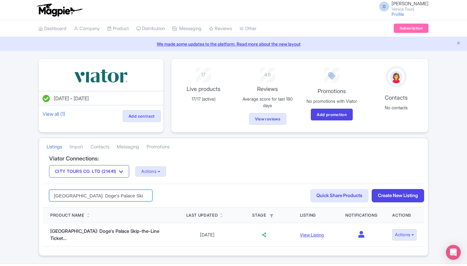
click at [101, 198] on input "[GEOGRAPHIC_DATA]: Doge's Palace Skip-the-Line Ticket with Guidebook" at bounding box center [100, 196] width 103 height 12
paste input "Islands: Murano Glass & Burano Colors Guided Visit"
type input "[GEOGRAPHIC_DATA]: Murano Glass & Burano Colors Guided Visit"
click button "Search" at bounding box center [0, 0] width 0 height 0
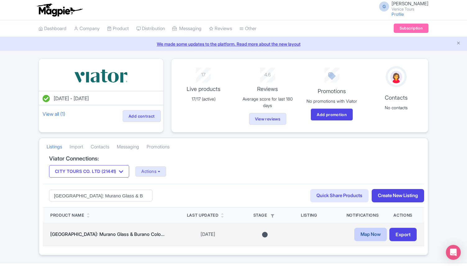
click at [362, 236] on link "Map Now" at bounding box center [371, 234] width 33 height 13
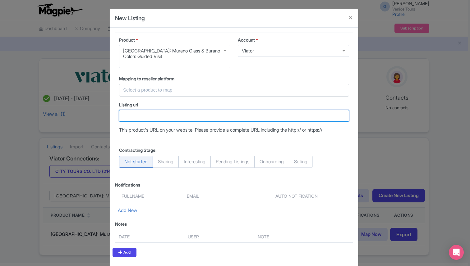
click at [159, 114] on input "Listing url" at bounding box center [234, 116] width 230 height 12
paste input "[URL][DOMAIN_NAME]"
type input "[URL][DOMAIN_NAME]"
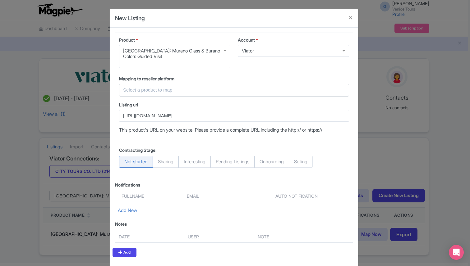
click at [309, 167] on span "Selling" at bounding box center [301, 162] width 24 height 12
click at [295, 162] on input "Selling" at bounding box center [292, 159] width 6 height 6
radio input "true"
click at [144, 88] on input "text" at bounding box center [230, 90] width 214 height 7
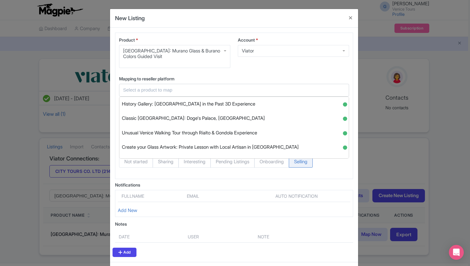
paste input "[GEOGRAPHIC_DATA]: Murano Glass & Burano Colors Guided Visit"
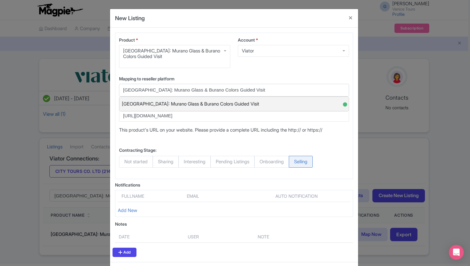
type input "[GEOGRAPHIC_DATA]: Murano Glass & Burano Colors Guided Visit"
click at [179, 100] on span "[GEOGRAPHIC_DATA]: Murano Glass & Burano Colors Guided Visit" at bounding box center [190, 104] width 137 height 10
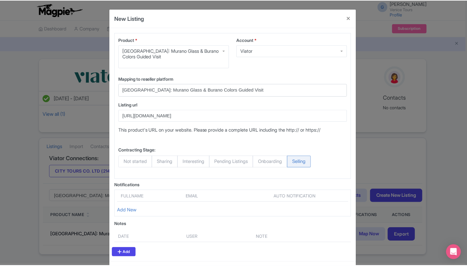
scroll to position [27, 0]
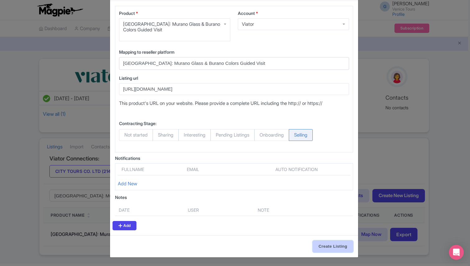
click at [327, 250] on input "Create Listing" at bounding box center [333, 247] width 40 height 12
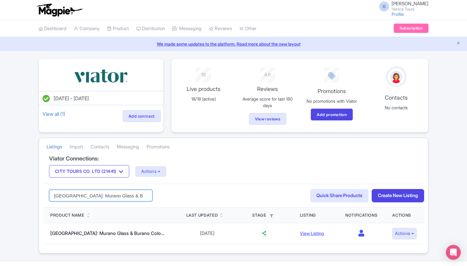
click at [81, 197] on input "[GEOGRAPHIC_DATA]: Murano Glass & Burano Colors Guided Visit" at bounding box center [100, 196] width 103 height 12
paste input "Guided Cruise: Murano, Burano & Torcello"
type input "Venice Islands Guided Cruise: [GEOGRAPHIC_DATA], Burano & Torcello"
click button "Search" at bounding box center [0, 0] width 0 height 0
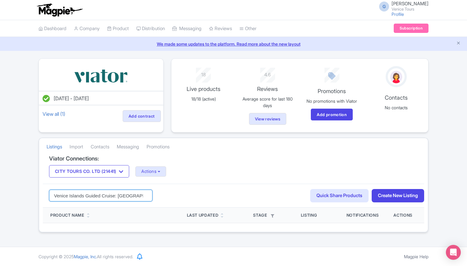
drag, startPoint x: 116, startPoint y: 197, endPoint x: 33, endPoint y: 191, distance: 82.6
click at [33, 191] on div "[DATE] - [DATE] View all (1) Add contract 18 Live products 18/18 (active) 4.6 R…" at bounding box center [233, 145] width 467 height 174
click at [117, 193] on input "Venice Islands Guided Cruise: [GEOGRAPHIC_DATA], Burano & Torcello" at bounding box center [100, 196] width 103 height 12
drag, startPoint x: 115, startPoint y: 196, endPoint x: 187, endPoint y: 201, distance: 72.3
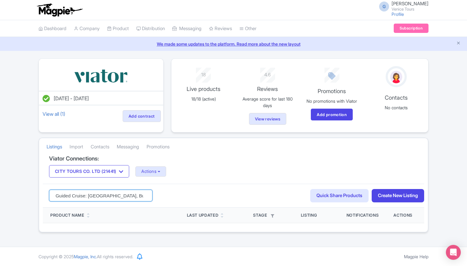
click at [187, 201] on div "Venice Islands Guided Cruise: [GEOGRAPHIC_DATA], Burano & Torcello Search Quick…" at bounding box center [234, 196] width 382 height 24
type input "Venice Islands Guided Cruise"
click button "Search" at bounding box center [0, 0] width 0 height 0
drag, startPoint x: 101, startPoint y: 196, endPoint x: 21, endPoint y: 191, distance: 80.3
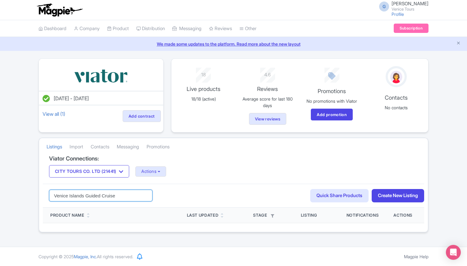
click at [21, 191] on div "Jul 22, 2025 - Jul 22, 2026 View all (1) Add contract 18 Live products 18/18 (a…" at bounding box center [233, 145] width 467 height 174
type input "Cruise"
click button "Search" at bounding box center [0, 0] width 0 height 0
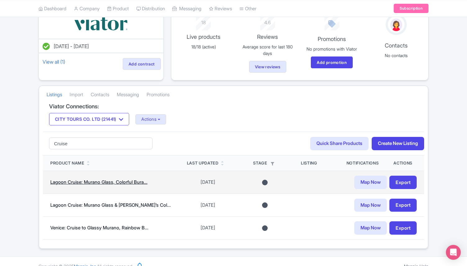
scroll to position [56, 0]
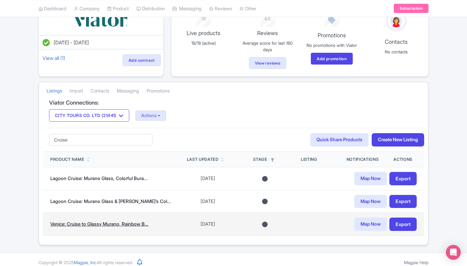
click at [105, 223] on link "Venice: Cruise to Glassy Murano, Rainbow B..." at bounding box center [99, 224] width 98 height 6
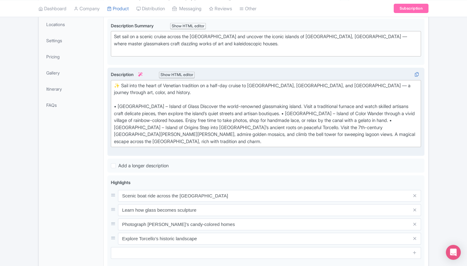
scroll to position [122, 0]
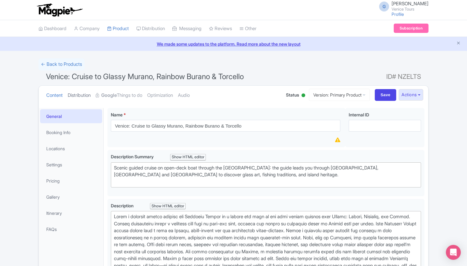
click link "Distribution"
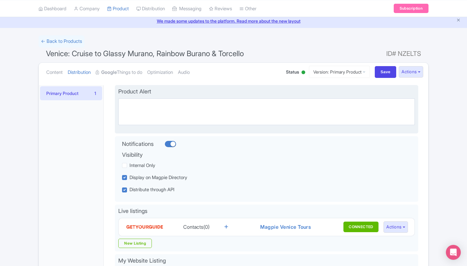
scroll to position [22, 0]
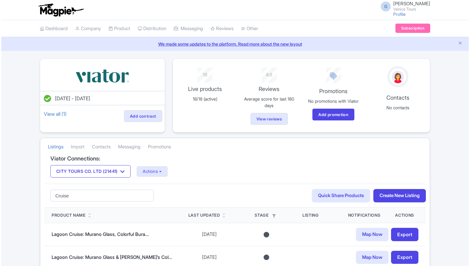
scroll to position [56, 0]
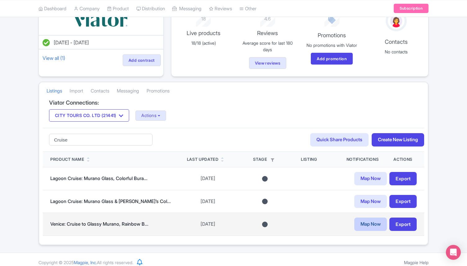
click at [370, 229] on link "Map Now" at bounding box center [371, 224] width 33 height 13
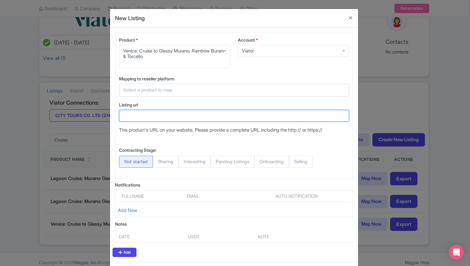
click at [172, 113] on input "Listing url" at bounding box center [234, 116] width 230 height 12
paste input "[URL][DOMAIN_NAME]"
type input "[URL][DOMAIN_NAME]"
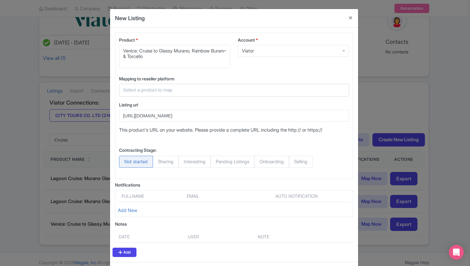
click at [149, 91] on input "text" at bounding box center [230, 90] width 214 height 7
paste input "Venice Islands Cruise: Murano Glass, Rainbow Burano & Torcello"
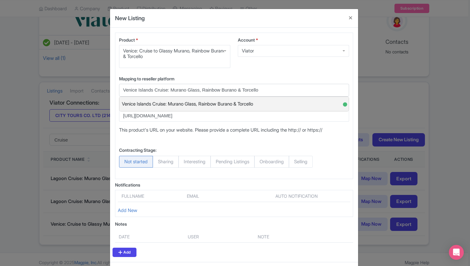
type input "Venice Islands Cruise: Murano Glass, Rainbow Burano & Torcello"
click at [236, 107] on span "Venice Islands Cruise: Murano Glass, Rainbow Burano & Torcello" at bounding box center [187, 104] width 131 height 10
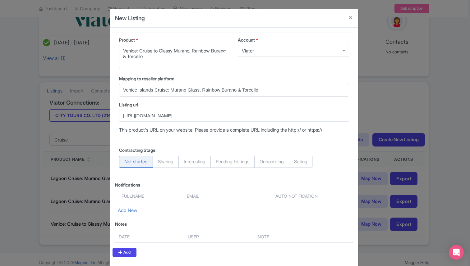
click at [304, 161] on span "Selling" at bounding box center [301, 162] width 24 height 12
click at [295, 161] on input "Selling" at bounding box center [292, 159] width 6 height 6
radio input "true"
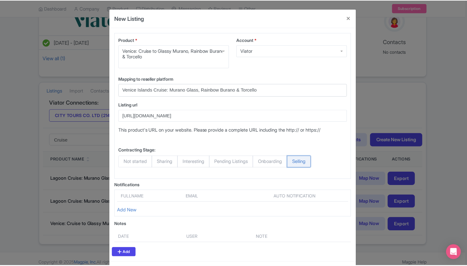
scroll to position [27, 0]
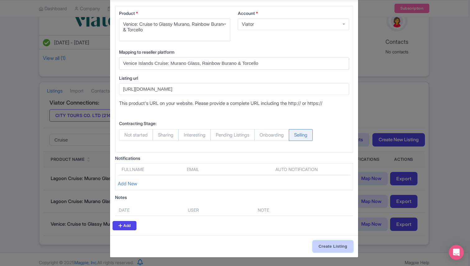
click at [321, 241] on input "Create Listing" at bounding box center [333, 247] width 40 height 12
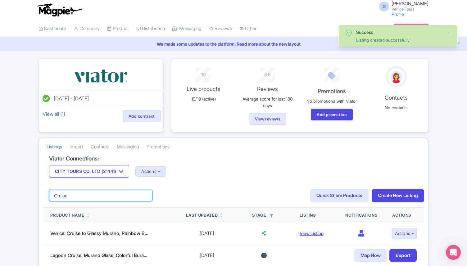
click at [79, 195] on input "Cruise" at bounding box center [100, 196] width 103 height 12
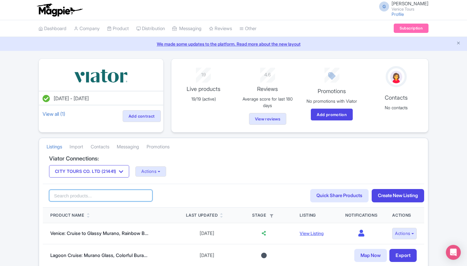
paste input "Venice Trilogy: Murano, Burano & Torcello by Vintage Boat"
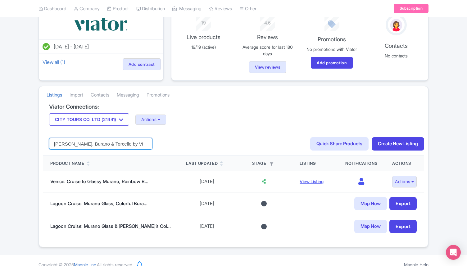
scroll to position [54, 0]
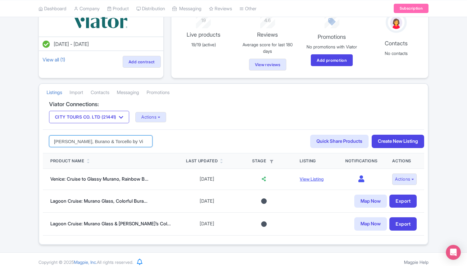
type input "Venice Trilogy: Murano, Burano & Torcello by Vintage Boat"
click button "Search" at bounding box center [0, 0] width 0 height 0
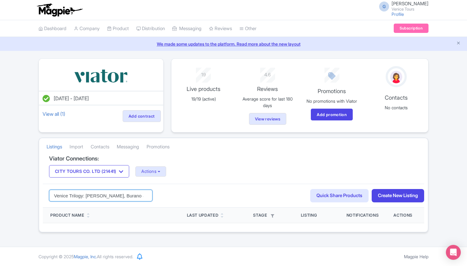
drag, startPoint x: 84, startPoint y: 196, endPoint x: 21, endPoint y: 191, distance: 63.8
click at [21, 192] on div "Jul 22, 2025 - Jul 22, 2026 View all (1) Add contract 19 Live products 19/19 (a…" at bounding box center [233, 145] width 467 height 174
click at [85, 195] on input "Venice Trilogy: Murano, Burano & Torcello by Vintage Boat" at bounding box center [100, 196] width 103 height 12
drag, startPoint x: 83, startPoint y: 195, endPoint x: 181, endPoint y: 201, distance: 97.4
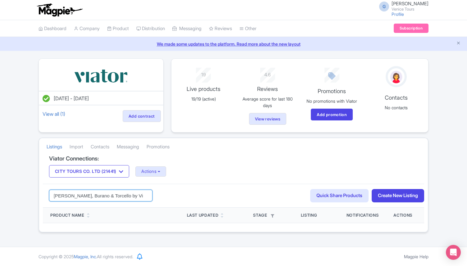
click at [181, 201] on div "Venice Trilogy: Murano, Burano & Torcello by Vintage Boat Search Quick Share Pr…" at bounding box center [234, 196] width 382 height 24
type input "Venice Trilogy"
click button "Search" at bounding box center [0, 0] width 0 height 0
click at [61, 195] on input "Venice Trilogy" at bounding box center [100, 196] width 103 height 12
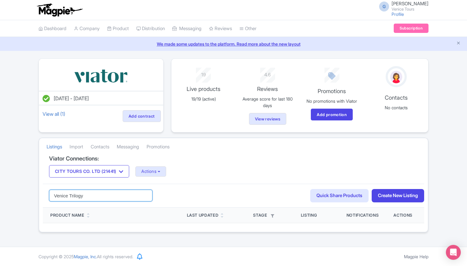
click at [61, 195] on input "Venice Trilogy" at bounding box center [100, 196] width 103 height 12
type input "Trilogy"
click button "Search" at bounding box center [0, 0] width 0 height 0
click at [85, 198] on input "Trilogy" at bounding box center [100, 196] width 103 height 12
click button "Search" at bounding box center [0, 0] width 0 height 0
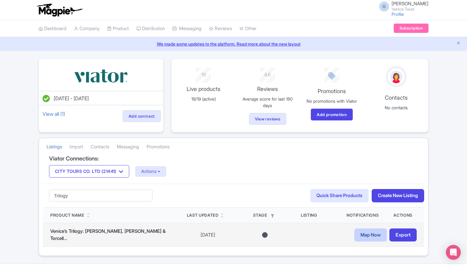
click at [368, 234] on link "Map Now" at bounding box center [371, 235] width 33 height 13
click at [370, 235] on link "Map Now" at bounding box center [371, 235] width 33 height 13
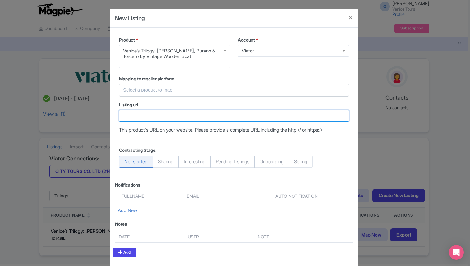
click at [156, 116] on input "Listing url" at bounding box center [234, 116] width 230 height 12
paste input "https://www.viator.com/tours/Venice/Murano-Venice-and-glassblowing-tour/d522-21…"
type input "https://www.viator.com/tours/Venice/Murano-Venice-and-glassblowing-tour/d522-21…"
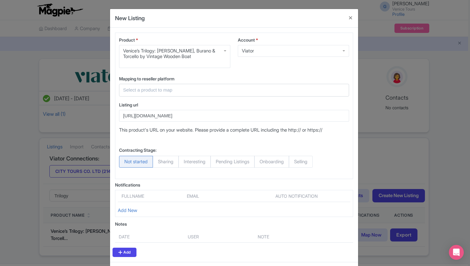
click at [146, 89] on input "text" at bounding box center [230, 90] width 214 height 7
paste input "Venice Trilogy: Murano, Burano & Torcello by Vintage Wooden Boat"
click at [265, 89] on input "Venice Trilogy: Murano, Burano & Torcello by Vintage Wooden Boat" at bounding box center [230, 90] width 214 height 7
drag, startPoint x: 265, startPoint y: 89, endPoint x: 160, endPoint y: 90, distance: 105.0
click at [160, 90] on input "Venice Trilogy: Murano, Burano & Torcello by Vintage Wooden Boat" at bounding box center [230, 90] width 214 height 7
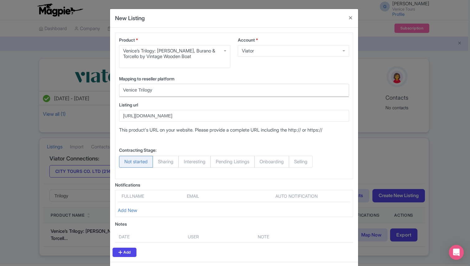
drag, startPoint x: 167, startPoint y: 90, endPoint x: 129, endPoint y: 90, distance: 38.2
click at [129, 90] on input "Venice Trilogy" at bounding box center [230, 90] width 214 height 7
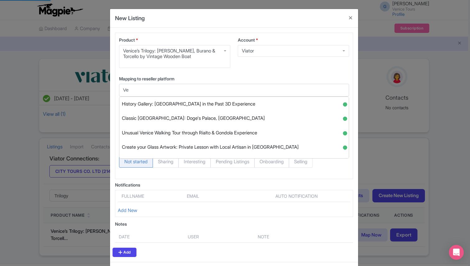
type input "V"
type input "tri"
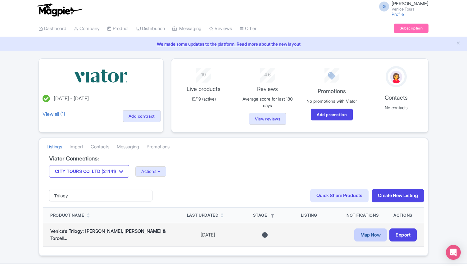
click at [367, 233] on link "Map Now" at bounding box center [371, 235] width 33 height 13
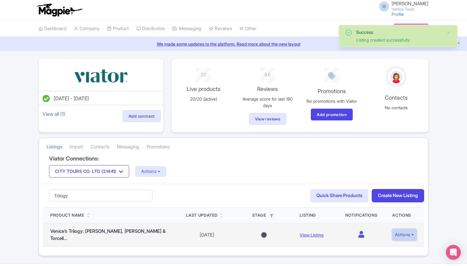
click at [397, 234] on button "Actions" at bounding box center [404, 234] width 25 height 11
click at [388, 199] on link "Edit listing" at bounding box center [389, 203] width 59 height 10
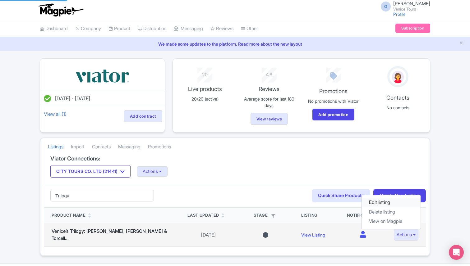
click at [373, 200] on body "G Giovanni Rombaldoni Venice Tours Profile Users Settings Sign out Dashboard Co…" at bounding box center [235, 133] width 470 height 266
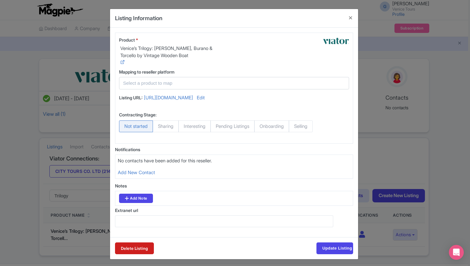
click at [191, 85] on input "text" at bounding box center [230, 83] width 214 height 7
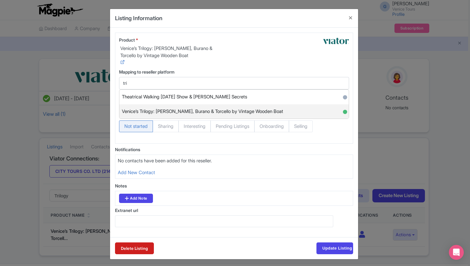
click at [208, 111] on span "Venice’s Trilogy: [PERSON_NAME], Burano & Torcello by Vintage Wooden Boat" at bounding box center [202, 112] width 161 height 10
type input "Venice’s Trilogy: [PERSON_NAME], Burano & Torcello by Vintage Wooden Boat"
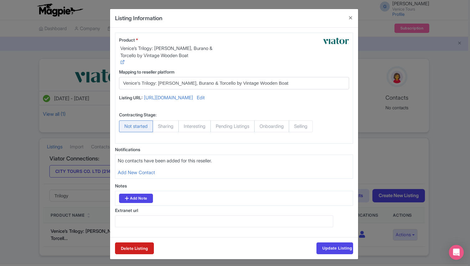
click at [312, 132] on span "Selling" at bounding box center [301, 127] width 24 height 12
click at [295, 127] on input "Selling" at bounding box center [292, 124] width 6 height 6
radio input "true"
click at [335, 254] on input "Update Listing" at bounding box center [334, 249] width 37 height 12
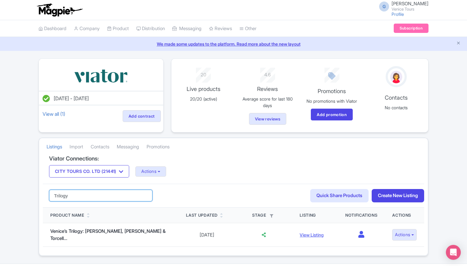
drag, startPoint x: 98, startPoint y: 200, endPoint x: 34, endPoint y: 197, distance: 64.7
click at [34, 197] on div "Success Listing updated successfully [DATE] - [DATE] View all (1) Add contract …" at bounding box center [233, 157] width 467 height 198
paste input "[GEOGRAPHIC_DATA]: Islands Tour by Bragozzo – [GEOGRAPHIC_DATA], [GEOGRAPHIC_DA…"
type input "[GEOGRAPHIC_DATA]: Islands Tour by Bragozzo – [GEOGRAPHIC_DATA], [GEOGRAPHIC_DA…"
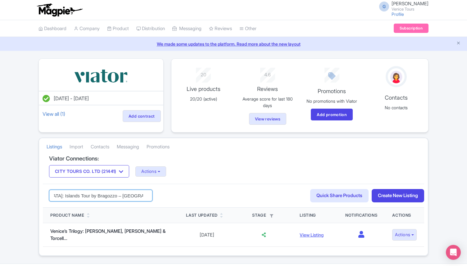
click button "Search" at bounding box center [0, 0] width 0 height 0
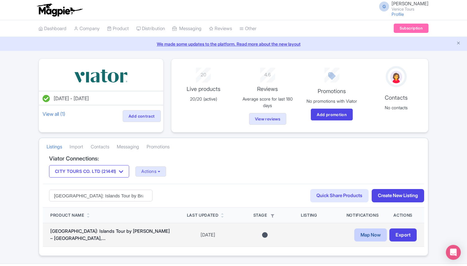
click at [366, 237] on link "Map Now" at bounding box center [371, 235] width 33 height 13
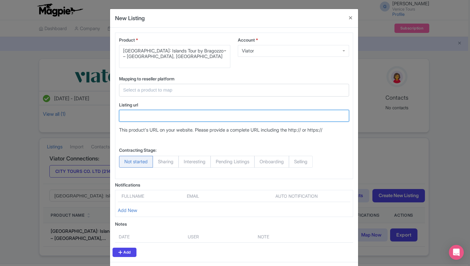
click at [151, 117] on input "Listing url" at bounding box center [234, 116] width 230 height 12
paste input "https://www.viator.com/tours/Venice/Doges-Palace-with-Gondola-Ride-plus-Ticket-…"
type input "https://www.viator.com/tours/Venice/Doges-Palace-with-Gondola-Ride-plus-Ticket-…"
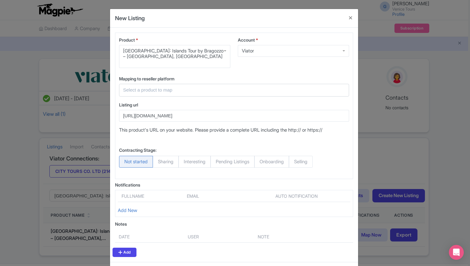
click at [155, 86] on div at bounding box center [234, 90] width 230 height 13
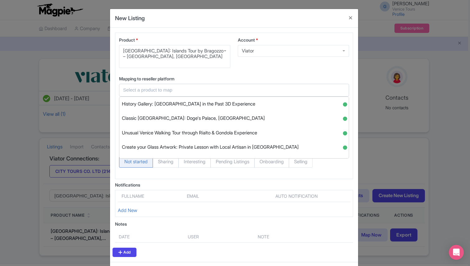
click at [147, 89] on input "text" at bounding box center [230, 90] width 214 height 7
paste input "Traditional Bragozzo Boat Tour to Murano, Burano & Torcello"
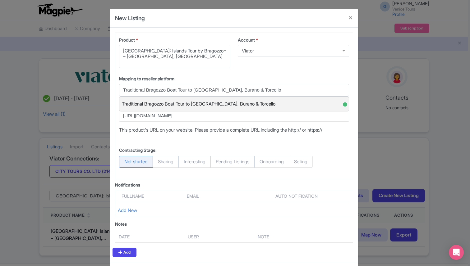
type input "Traditional Bragozzo Boat Tour to Murano, Burano & Torcello"
click at [213, 101] on span "Traditional Bragozzo Boat Tour to Murano, Burano & Torcello" at bounding box center [198, 104] width 153 height 10
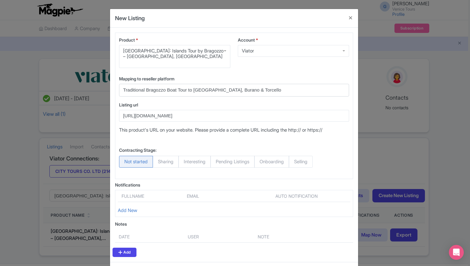
click at [307, 157] on span "Selling" at bounding box center [301, 162] width 24 height 12
click at [295, 157] on input "Selling" at bounding box center [292, 159] width 6 height 6
radio input "true"
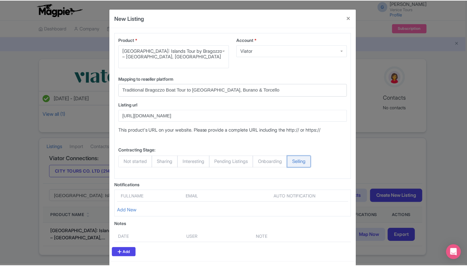
scroll to position [27, 0]
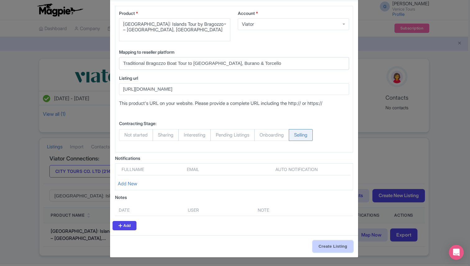
click at [331, 246] on input "Create Listing" at bounding box center [333, 247] width 40 height 12
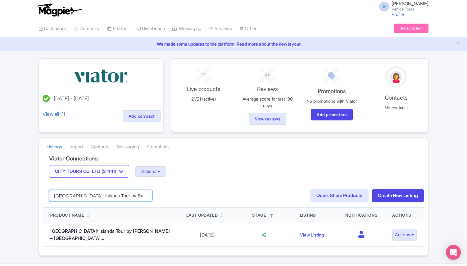
click at [130, 194] on input "[GEOGRAPHIC_DATA]: Islands Tour by Bragozzo – [GEOGRAPHIC_DATA], [GEOGRAPHIC_DA…" at bounding box center [100, 196] width 103 height 12
paste input "Murano Island and Glass Factory Private Guided Tour"
type input "[GEOGRAPHIC_DATA]: [GEOGRAPHIC_DATA] and Glass Factory Private Guided Tour"
click button "Search" at bounding box center [0, 0] width 0 height 0
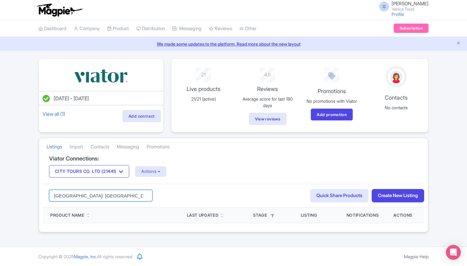
drag, startPoint x: 70, startPoint y: 196, endPoint x: 20, endPoint y: 195, distance: 49.7
click at [20, 195] on div "Jul 22, 2025 - Jul 22, 2026 View all (1) Add contract 21 Live products 21/21 (a…" at bounding box center [233, 145] width 467 height 174
type input "Murano Island and Glass Factory Private Guided Tour"
click button "Search" at bounding box center [0, 0] width 0 height 0
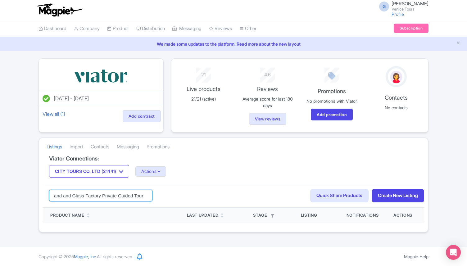
drag, startPoint x: 87, startPoint y: 196, endPoint x: 199, endPoint y: 196, distance: 112.2
click at [199, 198] on div "Murano Island and Glass Factory Private Guided Tour Search Quick Share Products…" at bounding box center [234, 196] width 382 height 24
type input "[GEOGRAPHIC_DATA]"
click button "Search" at bounding box center [0, 0] width 0 height 0
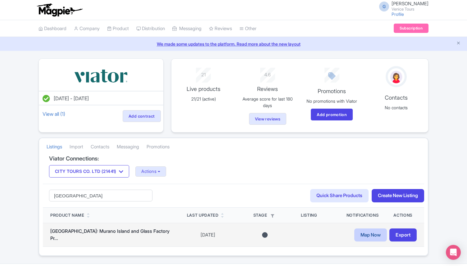
click at [367, 237] on link "Map Now" at bounding box center [371, 235] width 33 height 13
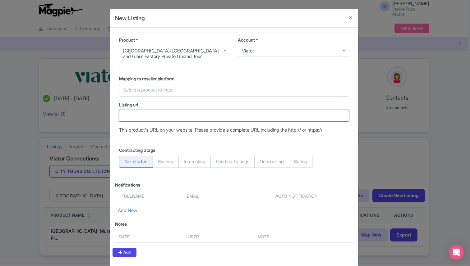
click at [135, 116] on input "Listing url" at bounding box center [234, 116] width 230 height 12
paste input "https://www.viator.com/tours/Venice/2-Hour-Murano-Island-Tour/d522-21441P13"
type input "https://www.viator.com/tours/Venice/2-Hour-Murano-Island-Tour/d522-21441P13"
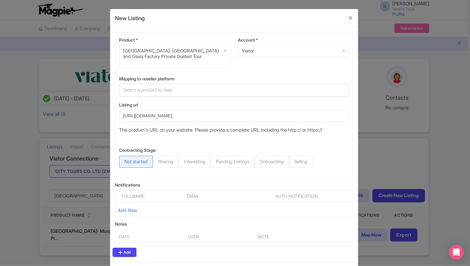
click at [144, 90] on input "text" at bounding box center [230, 90] width 214 height 7
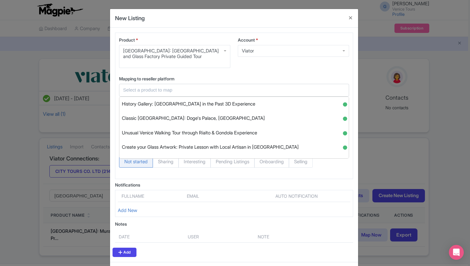
paste input "Private tour on Murano Island: discover the art of Artisanal Glassblowing"
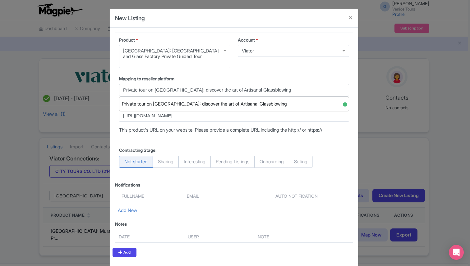
type input "Private tour on Murano Island: discover the art of Artisanal Glassblowing"
click at [313, 162] on span "Selling" at bounding box center [301, 162] width 24 height 12
click at [295, 162] on input "Selling" at bounding box center [292, 159] width 6 height 6
radio input "true"
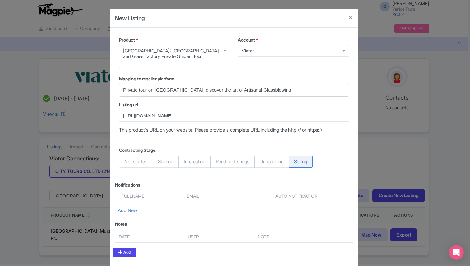
click at [282, 93] on input "Private tour on Murano Island: discover the art of Artisanal Glassblowing" at bounding box center [230, 90] width 214 height 7
click at [277, 103] on span "Private tour on Murano Island: discover the art of Artisanal Glassblowing" at bounding box center [204, 104] width 165 height 10
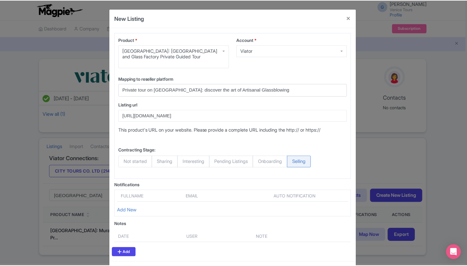
scroll to position [27, 0]
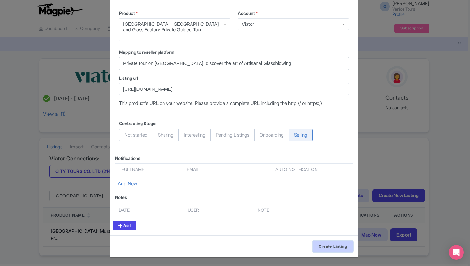
click at [323, 245] on input "Create Listing" at bounding box center [333, 247] width 40 height 12
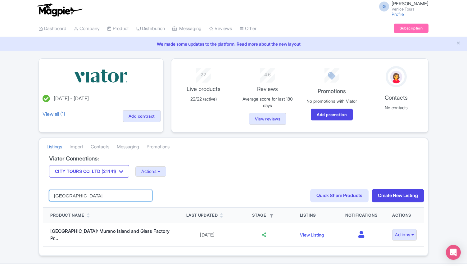
click at [101, 195] on input "[GEOGRAPHIC_DATA]" at bounding box center [100, 196] width 103 height 12
paste input "[GEOGRAPHIC_DATA]: Basilica+ [GEOGRAPHIC_DATA] Lagoon Islands-Guided Tour"
type input "[GEOGRAPHIC_DATA]: Basilica+ [GEOGRAPHIC_DATA] Lagoon Islands-Guided Tour"
click button "Search" at bounding box center [0, 0] width 0 height 0
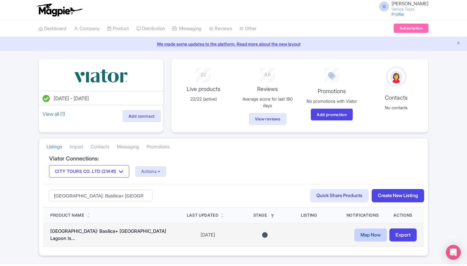
click at [364, 234] on link "Map Now" at bounding box center [371, 235] width 33 height 13
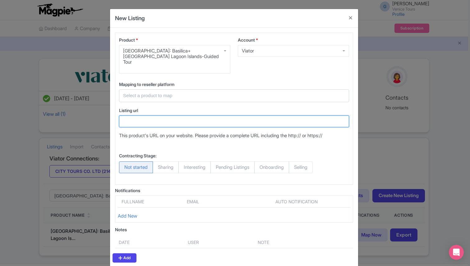
click at [155, 117] on input "Listing url" at bounding box center [234, 122] width 230 height 12
paste input "https://www.viator.com/tours/Venice/Doges-Palace-and-morning-stroll-plus-Ticket…"
type input "https://www.viator.com/tours/Venice/Doges-Palace-and-morning-stroll-plus-Ticket…"
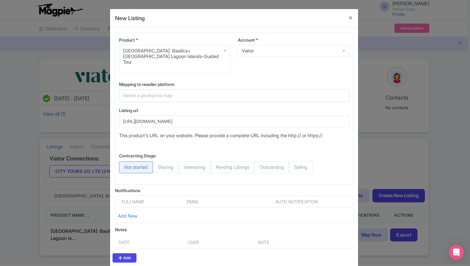
click at [171, 94] on input "text" at bounding box center [230, 95] width 214 height 7
paste input "St. Mark's Basilica & Doge Palace + Murano, Burano Guided Tour"
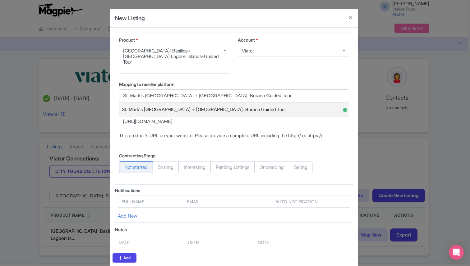
type input "St. Mark's Basilica & Doge Palace + Murano, Burano Guided Tour"
click at [186, 105] on span "St. Mark's Basilica & Doge Palace + Murano, Burano Guided Tour" at bounding box center [204, 110] width 164 height 10
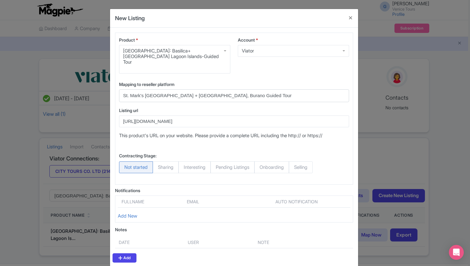
click at [309, 162] on span "Selling" at bounding box center [301, 168] width 24 height 12
click at [295, 162] on input "Selling" at bounding box center [292, 165] width 6 height 6
radio input "true"
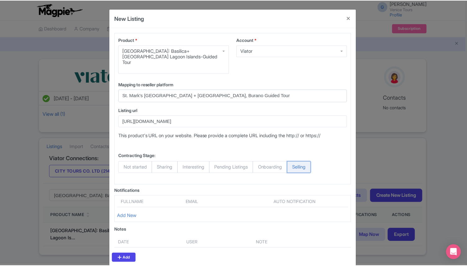
scroll to position [27, 0]
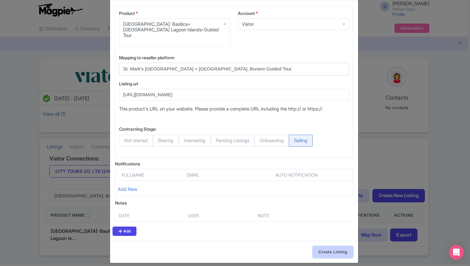
click at [324, 246] on input "Create Listing" at bounding box center [333, 252] width 40 height 12
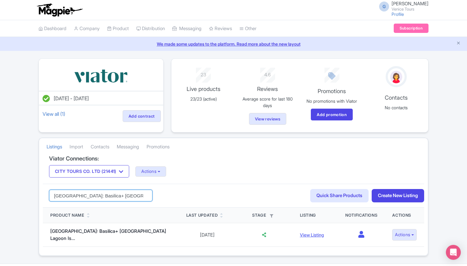
click at [103, 199] on input "[GEOGRAPHIC_DATA]: Basilica+ [GEOGRAPHIC_DATA] Lagoon Islands-Guided Tour" at bounding box center [100, 196] width 103 height 12
paste input "St. Mark's Basilica Guided Tour and Terrace Option"
type input "Venice: St. Mark's Basilica Guided Tour and Terrace Option"
click button "Search" at bounding box center [0, 0] width 0 height 0
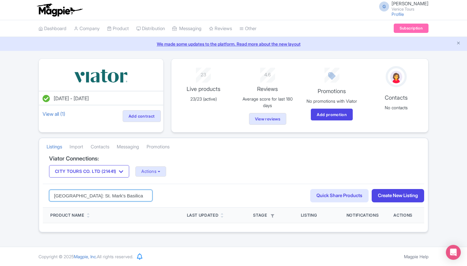
drag, startPoint x: 70, startPoint y: 195, endPoint x: 31, endPoint y: 194, distance: 38.9
click at [31, 194] on div "[DATE] - [DATE] View all (1) Add contract 23 Live products 23/23 (active) 4.6 R…" at bounding box center [233, 145] width 467 height 174
type input "St. Mark's Basilica Guided Tour and Terrace Option"
click button "Search" at bounding box center [0, 0] width 0 height 0
click at [137, 196] on input "St. Mark's Basilica Guided Tour and Terrace Option" at bounding box center [100, 196] width 103 height 12
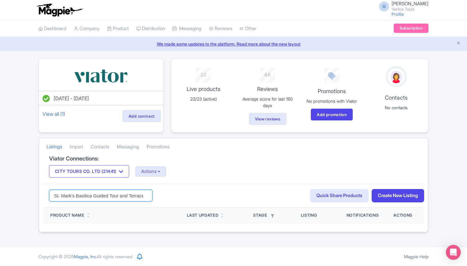
drag, startPoint x: 112, startPoint y: 195, endPoint x: 31, endPoint y: 188, distance: 81.1
click at [31, 188] on div "[DATE] - [DATE] View all (1) Add contract 23 Live products 23/23 (active) 4.6 R…" at bounding box center [233, 145] width 467 height 174
click at [78, 195] on input "Terrace Option" at bounding box center [100, 196] width 103 height 12
type input "Terrace"
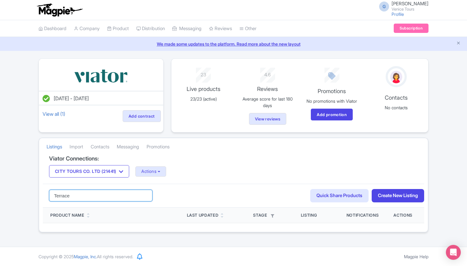
click button "Search" at bounding box center [0, 0] width 0 height 0
click at [78, 195] on input "Terrace" at bounding box center [100, 196] width 103 height 12
type input "Terrace"
click button "Search" at bounding box center [0, 0] width 0 height 0
click at [99, 195] on input "Terrace" at bounding box center [100, 196] width 103 height 12
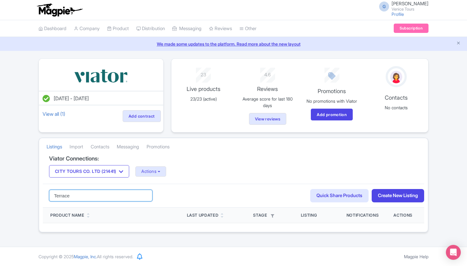
paste input "St. Mark's Basilica Guided Tour"
type input "St. Mark's Basilica Guided Tour"
click button "Search" at bounding box center [0, 0] width 0 height 0
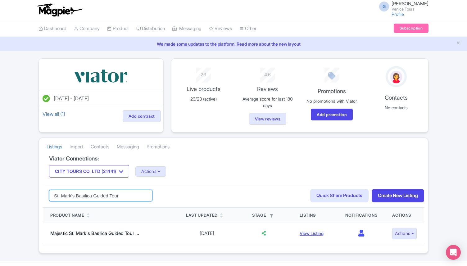
click at [118, 199] on input "St. Mark's Basilica Guided Tour" at bounding box center [100, 196] width 103 height 12
paste input "Basilica"
type input "Basilica"
click button "Search" at bounding box center [0, 0] width 0 height 0
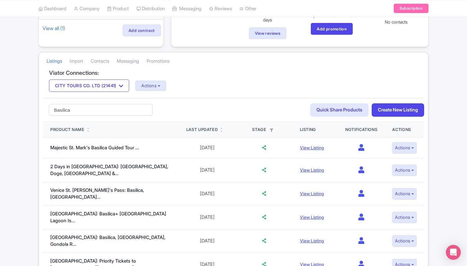
scroll to position [78, 0]
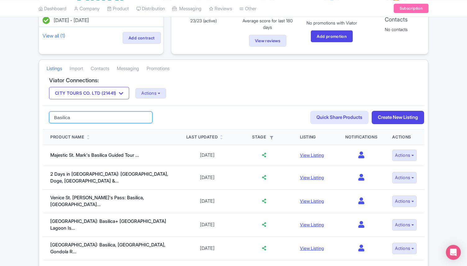
drag, startPoint x: 75, startPoint y: 122, endPoint x: 41, endPoint y: 117, distance: 33.7
click at [42, 117] on div "Viator Connections: CITY [GEOGRAPHIC_DATA] CO. LTD (21441) CITY [GEOGRAPHIC_DAT…" at bounding box center [233, 267] width 389 height 380
paste input "[GEOGRAPHIC_DATA]: [GEOGRAPHIC_DATA], [GEOGRAPHIC_DATA], & [GEOGRAPHIC_DATA] Op…"
type input "[GEOGRAPHIC_DATA]: [GEOGRAPHIC_DATA], [GEOGRAPHIC_DATA], & [GEOGRAPHIC_DATA] Op…"
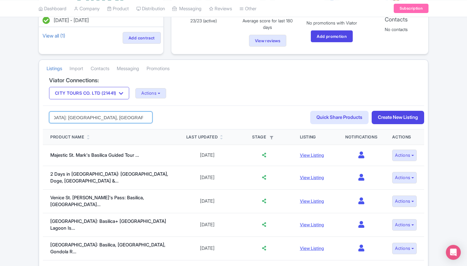
click button "Search" at bounding box center [0, 0] width 0 height 0
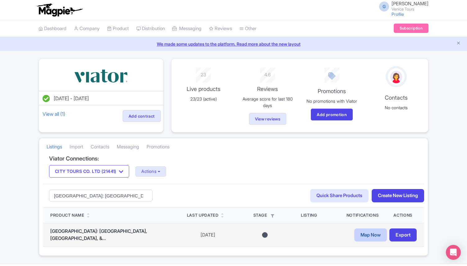
click at [363, 231] on link "Map Now" at bounding box center [371, 235] width 33 height 13
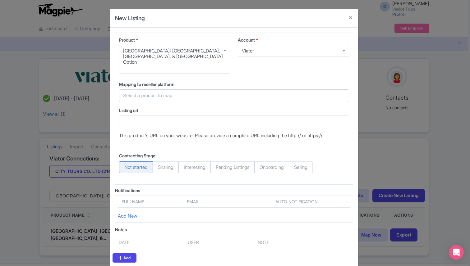
click at [167, 92] on input "text" at bounding box center [230, 95] width 214 height 7
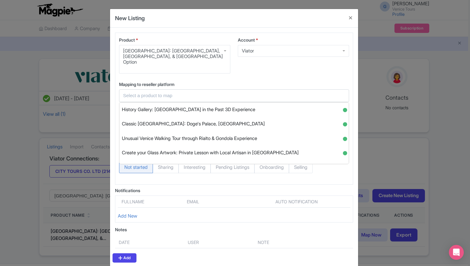
click at [167, 105] on span "History Gallery: [GEOGRAPHIC_DATA] in the Past 3D Experience" at bounding box center [188, 110] width 133 height 10
type input "History Gallery: [GEOGRAPHIC_DATA] in the Past 3D Experience"
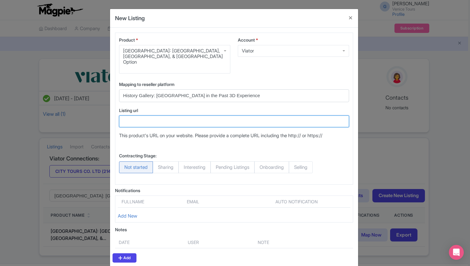
click at [162, 116] on input "Listing url" at bounding box center [234, 122] width 230 height 12
paste input "https://www.viator.com/tours/Venice/BEST-OF-VENICE-Golden-Basilica-Doges-Palace…"
type input "https://www.viator.com/tours/Venice/BEST-OF-VENICE-Golden-Basilica-Doges-Palace…"
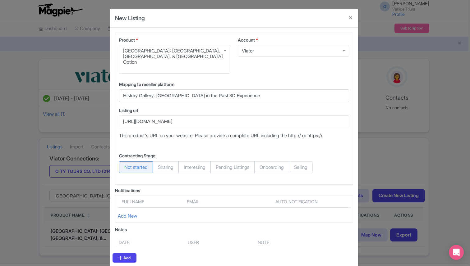
click at [227, 92] on input "History Gallery: [GEOGRAPHIC_DATA] in the Past 3D Experience" at bounding box center [230, 95] width 214 height 7
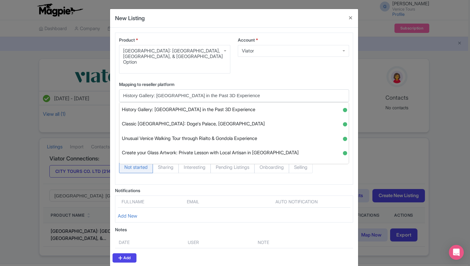
paste input "Basilica, Doge's Palace, History Gallery & Bell Tower Option"
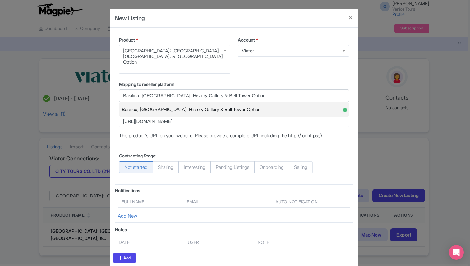
type input "Basilica, Doge's Palace, History Gallery & Bell Tower Option"
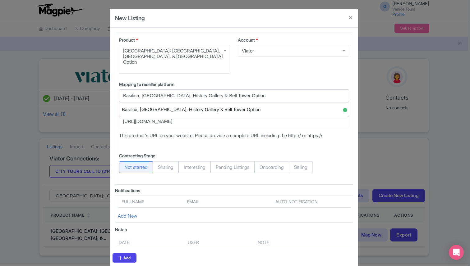
click at [236, 105] on span "Basilica, Doge's Palace, History Gallery & Bell Tower Option" at bounding box center [191, 110] width 139 height 10
click at [305, 165] on span "Selling" at bounding box center [301, 168] width 24 height 12
click at [295, 165] on input "Selling" at bounding box center [292, 165] width 6 height 6
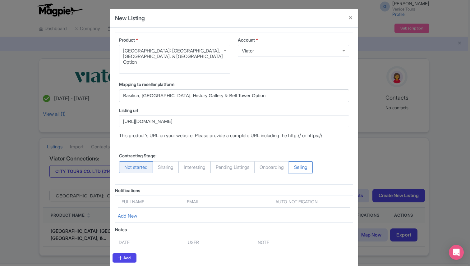
radio input "true"
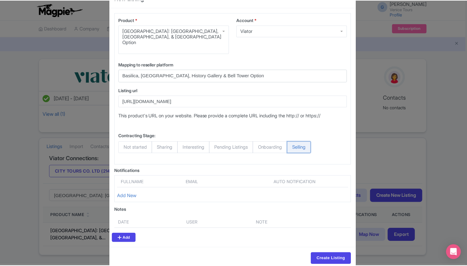
scroll to position [27, 0]
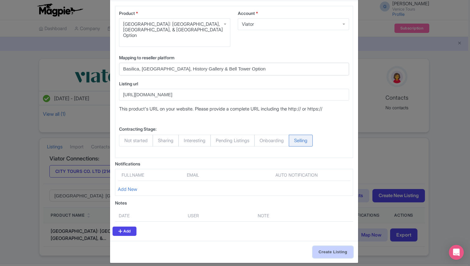
click at [324, 246] on input "Create Listing" at bounding box center [333, 252] width 40 height 12
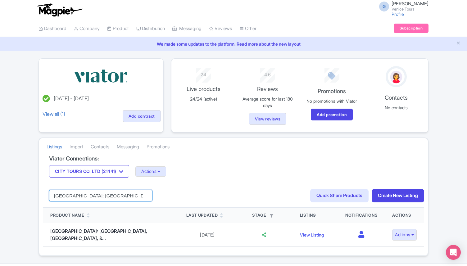
click at [98, 197] on input "[GEOGRAPHIC_DATA]: [GEOGRAPHIC_DATA], [GEOGRAPHIC_DATA], & [GEOGRAPHIC_DATA] Op…" at bounding box center [100, 196] width 103 height 12
paste input "Doge's Palace, Bridge of Sighs & Prisons Guided Tour"
type input "[GEOGRAPHIC_DATA]: Doge's Palace, Bridge of Sighs & Prisons Guided Tour"
click button "Search" at bounding box center [0, 0] width 0 height 0
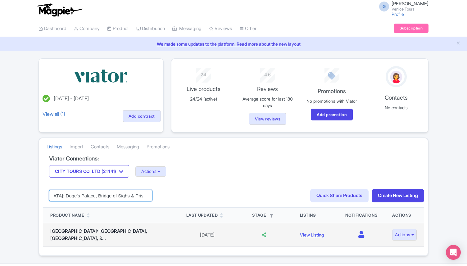
click button "Search" at bounding box center [0, 0] width 0 height 0
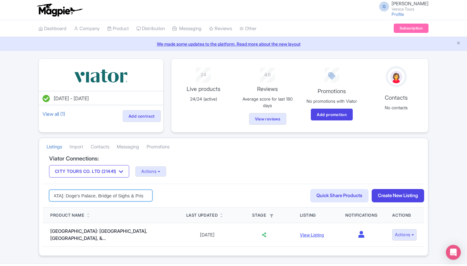
scroll to position [14, 0]
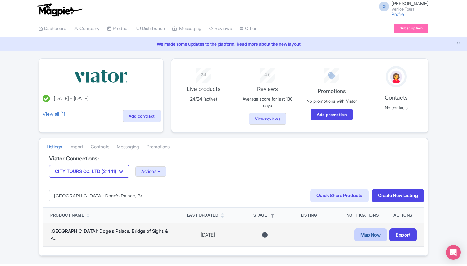
click at [363, 233] on link "Map Now" at bounding box center [371, 235] width 33 height 13
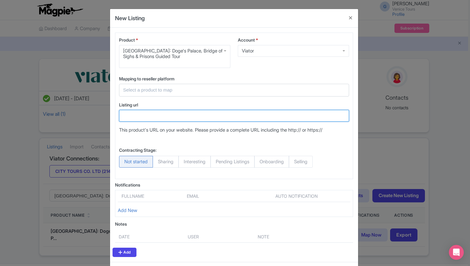
click at [139, 117] on input "Listing url" at bounding box center [234, 116] width 230 height 12
paste input "Kingly Venice: Doge Palace Ticket, Guided Tour & History Gallery"
type input "Kingly Venice: Doge Palace Ticket, Guided Tour & History Gallery"
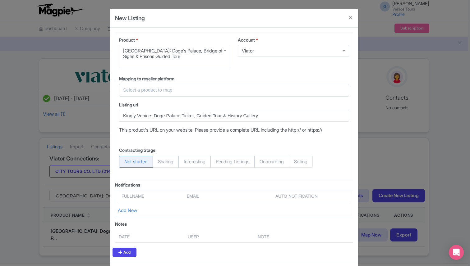
click at [200, 90] on input "text" at bounding box center [230, 90] width 214 height 7
paste input "Kingly Venice: Doge Palace Ticket, Guided Tour & History Gallery"
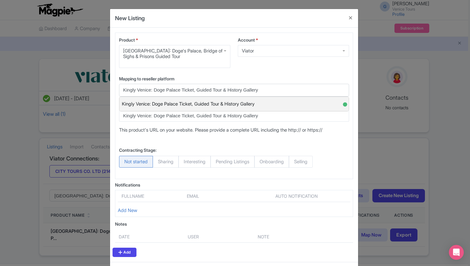
type input "Kingly Venice: Doge Palace Ticket, Guided Tour & History Gallery"
click at [241, 106] on span "Kingly Venice: Doge Palace Ticket, Guided Tour & History Gallery" at bounding box center [188, 104] width 133 height 10
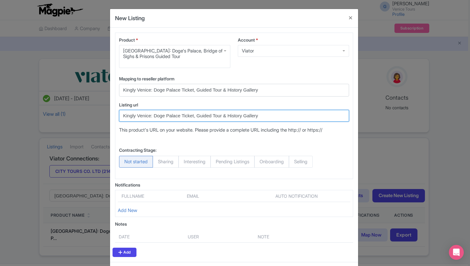
drag, startPoint x: 256, startPoint y: 117, endPoint x: 78, endPoint y: 115, distance: 178.1
click at [78, 115] on div "New Listing Product * Venice: Doge's Palace, Bridge of Sighs & Prisons Guided T…" at bounding box center [235, 133] width 470 height 266
paste input "https://www.viator.com/tours/Venice/Doges-Palace-Guided-Tour-Plus-Entrance-Tick…"
type input "https://www.viator.com/tours/Venice/Doges-Palace-Guided-Tour-Plus-Entrance-Tick…"
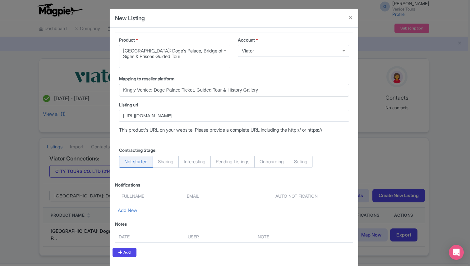
scroll to position [0, 0]
click at [308, 162] on span "Selling" at bounding box center [301, 162] width 24 height 12
click at [295, 162] on input "Selling" at bounding box center [292, 159] width 6 height 6
radio input "true"
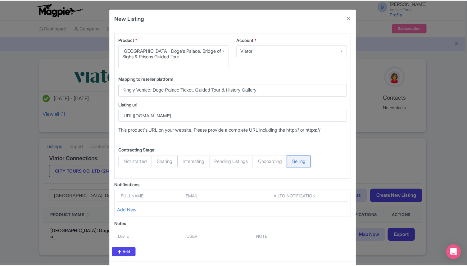
scroll to position [27, 0]
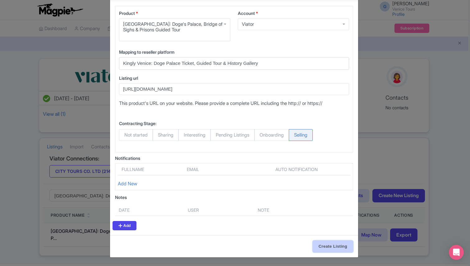
click at [326, 245] on input "Create Listing" at bounding box center [333, 247] width 40 height 12
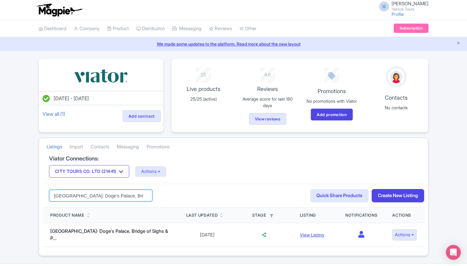
click at [107, 195] on input "[GEOGRAPHIC_DATA]: Doge's Palace, Bridge of Sighs & Prisons Guided Tour" at bounding box center [100, 196] width 103 height 12
paste input "& Secret Itineraries Experience"
type input "[GEOGRAPHIC_DATA]: Doge's Palace & Secret Itineraries Experience"
click button "Search" at bounding box center [0, 0] width 0 height 0
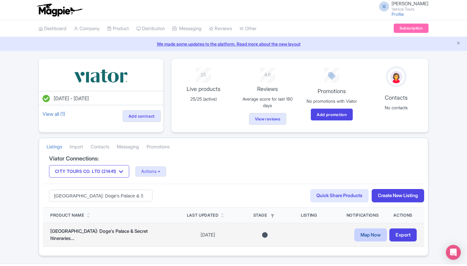
click at [367, 233] on link "Map Now" at bounding box center [371, 235] width 33 height 13
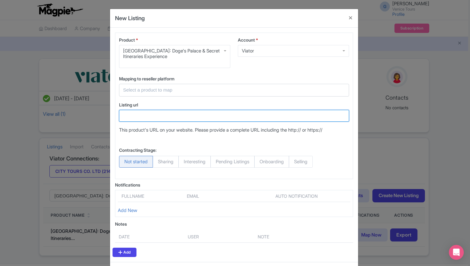
click at [143, 110] on input "Listing url" at bounding box center [234, 116] width 230 height 12
paste input "[URL][DOMAIN_NAME]"
type input "[URL][DOMAIN_NAME]"
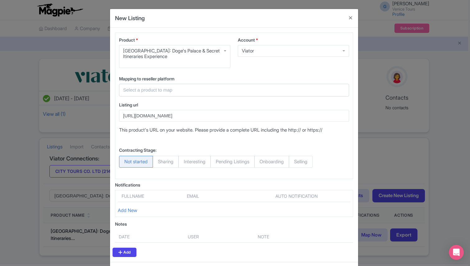
click at [309, 159] on span "Selling" at bounding box center [301, 162] width 24 height 12
click at [295, 159] on input "Selling" at bounding box center [292, 159] width 6 height 6
radio input "true"
click at [141, 93] on input "text" at bounding box center [230, 90] width 214 height 7
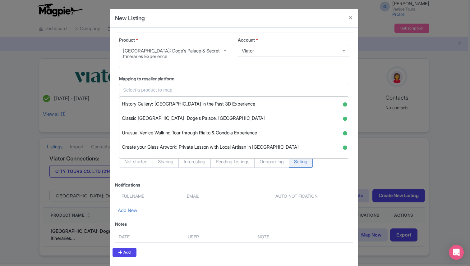
paste input "Venice Doge's Palace Guided Tour & SECRET ITINERARIES Option"
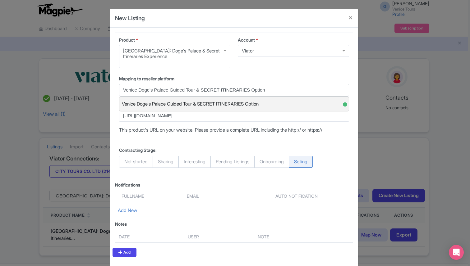
type input "Venice Doge's Palace Guided Tour & SECRET ITINERARIES Option"
click at [218, 100] on span "Venice Doge's Palace Guided Tour & SECRET ITINERARIES Option" at bounding box center [190, 104] width 137 height 10
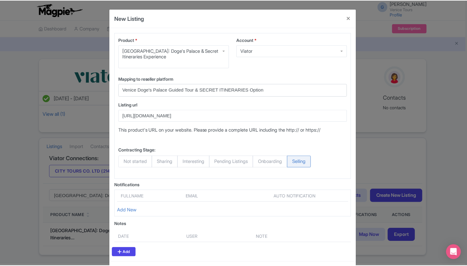
scroll to position [27, 0]
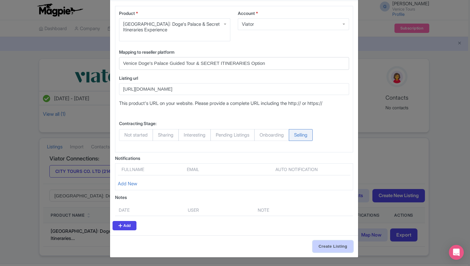
click at [323, 244] on input "Create Listing" at bounding box center [333, 247] width 40 height 12
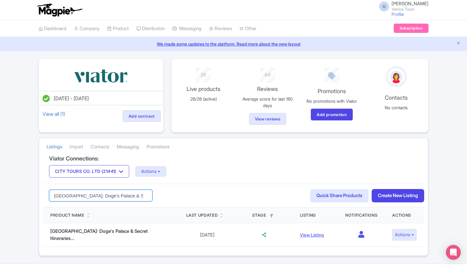
click at [114, 195] on input "[GEOGRAPHIC_DATA]: Doge's Palace & Secret Itineraries Experience" at bounding box center [100, 196] width 103 height 12
paste input "[DATE] Mask Workshop"
type input "Venice: [DATE] Mask Workshop"
click button "Search" at bounding box center [0, 0] width 0 height 0
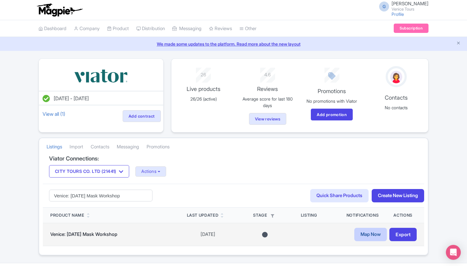
click at [366, 239] on link "Map Now" at bounding box center [371, 234] width 33 height 13
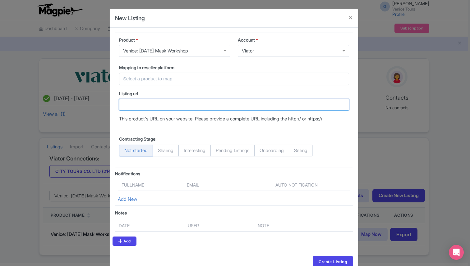
click at [148, 103] on input "Listing url" at bounding box center [234, 105] width 230 height 12
paste input "https://www.viator.com/tours/Venice/Create-your-Own-Venice-Carnival-Mask/d522-2…"
type input "https://www.viator.com/tours/Venice/Create-your-Own-Venice-Carnival-Mask/d522-2…"
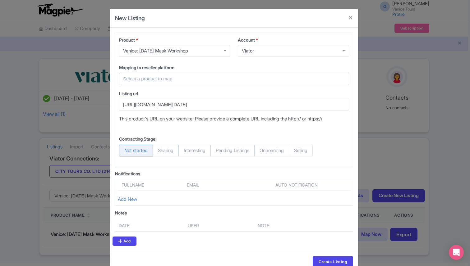
click at [149, 76] on input "text" at bounding box center [230, 79] width 214 height 7
paste input "Venetian Carnival Mask Making Class in Venice, Italy"
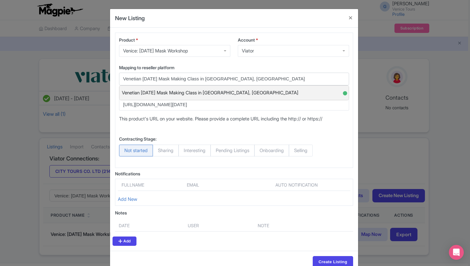
type input "Venetian Carnival Mask Making Class in Venice, Italy"
click at [173, 93] on span "Venetian Carnival Mask Making Class in Venice, Italy" at bounding box center [210, 93] width 176 height 10
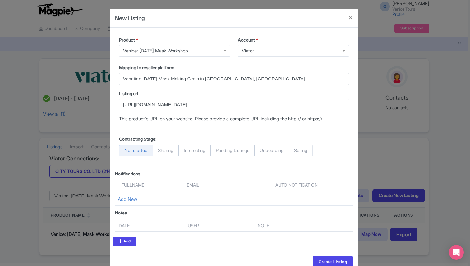
click at [308, 151] on span "Selling" at bounding box center [301, 151] width 24 height 12
click at [295, 151] on input "Selling" at bounding box center [292, 148] width 6 height 6
radio input "true"
click at [331, 259] on input "Create Listing" at bounding box center [333, 262] width 40 height 12
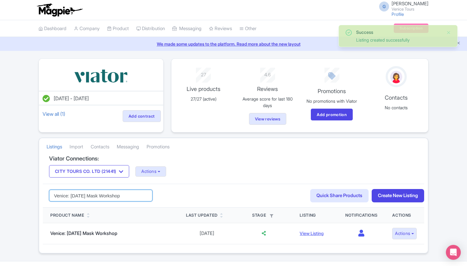
click at [96, 197] on input "Venice: [DATE] Mask Workshop" at bounding box center [100, 196] width 103 height 12
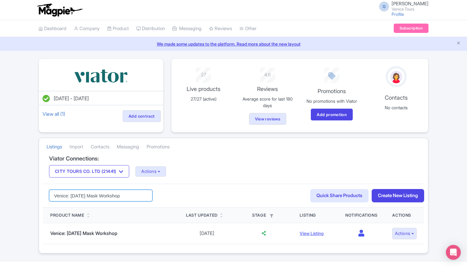
paste input "Create Your Glass Artwork: Private Lesson With Local Artisan"
type input "Create Your Glass Artwork: Private Lesson With Local Artisan"
click button "Search" at bounding box center [0, 0] width 0 height 0
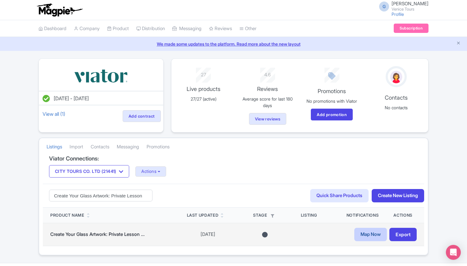
click at [371, 231] on link "Map Now" at bounding box center [371, 234] width 33 height 13
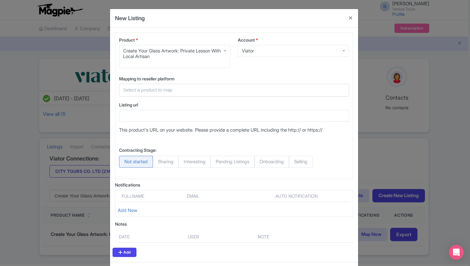
click at [313, 166] on span "Selling" at bounding box center [301, 162] width 24 height 12
click at [295, 162] on input "Selling" at bounding box center [292, 159] width 6 height 6
radio input "true"
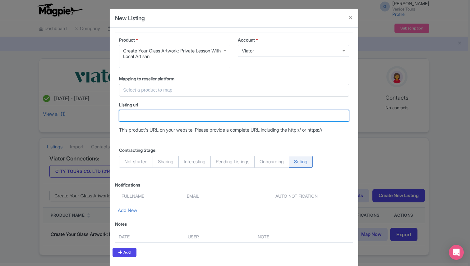
click at [141, 116] on input "Listing url" at bounding box center [234, 116] width 230 height 12
paste input "Create your Glass Artwork: Private Lesson with Local Artisan in [GEOGRAPHIC_DAT…"
type input "Create your Glass Artwork: Private Lesson with Local Artisan in [GEOGRAPHIC_DAT…"
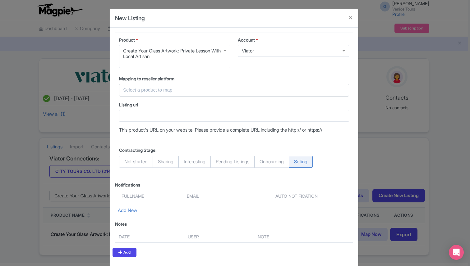
click at [139, 91] on input "text" at bounding box center [230, 90] width 214 height 7
paste input "Create your Glass Artwork: Private Lesson with Local Artisan in [GEOGRAPHIC_DAT…"
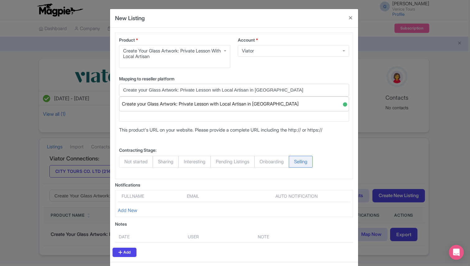
type input "Create your Glass Artwork: Private Lesson with Local Artisan in [GEOGRAPHIC_DAT…"
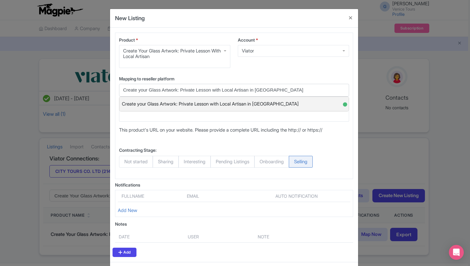
click at [193, 107] on span "Create your Glass Artwork: Private Lesson with Local Artisan in [GEOGRAPHIC_DAT…" at bounding box center [210, 104] width 177 height 10
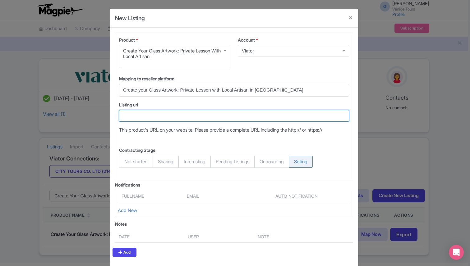
click at [172, 118] on input "Listing url" at bounding box center [234, 116] width 230 height 12
paste input "[URL][DOMAIN_NAME]"
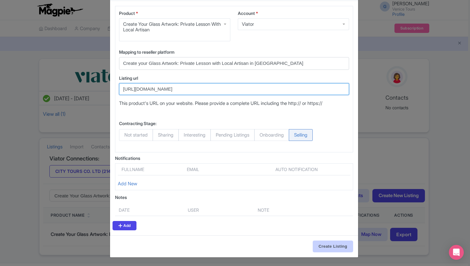
type input "[URL][DOMAIN_NAME]"
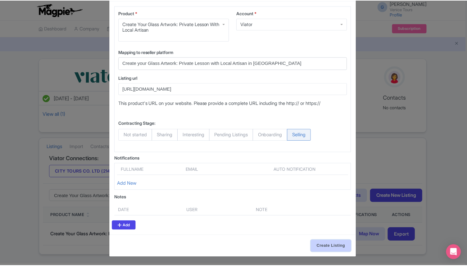
scroll to position [0, 0]
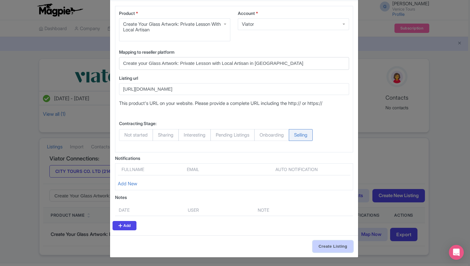
click at [324, 251] on input "Create Listing" at bounding box center [333, 247] width 40 height 12
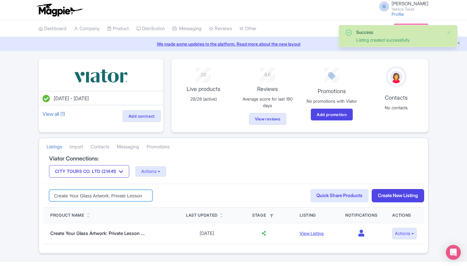
click at [100, 196] on input "Create Your Glass Artwork: Private Lesson With Local Artisan" at bounding box center [100, 196] width 103 height 12
paste input "Yummy Cooking Class In [GEOGRAPHIC_DATA]"
type input "Yummy Cooking Class In [GEOGRAPHIC_DATA]"
click button "Search" at bounding box center [0, 0] width 0 height 0
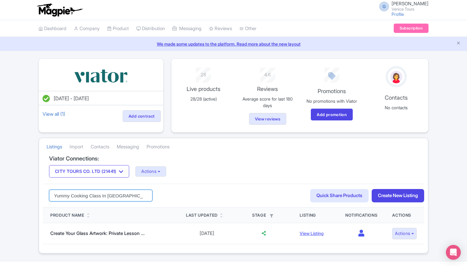
scroll to position [14, 0]
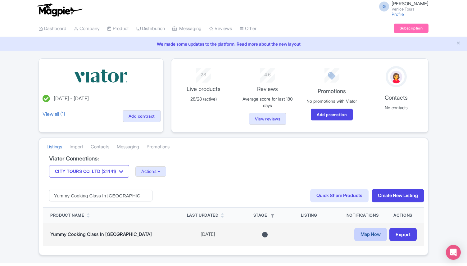
click at [364, 231] on link "Map Now" at bounding box center [371, 234] width 33 height 13
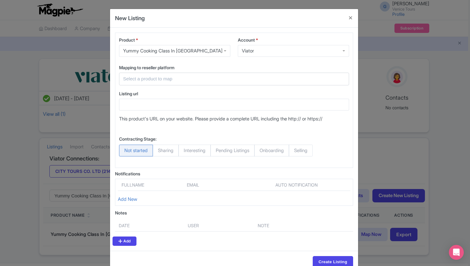
click at [312, 156] on span "Selling" at bounding box center [301, 151] width 24 height 12
click at [295, 151] on input "Selling" at bounding box center [292, 148] width 6 height 6
radio input "true"
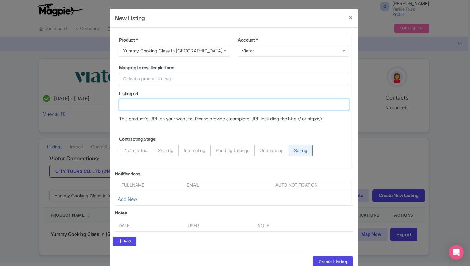
click at [154, 107] on input "Listing url" at bounding box center [234, 105] width 230 height 12
paste input "https://www.viator.com/tours/Venice/Yummy-cooking-class-in-Venice/d522-21441P85"
type input "https://www.viator.com/tours/Venice/Yummy-cooking-class-in-Venice/d522-21441P85"
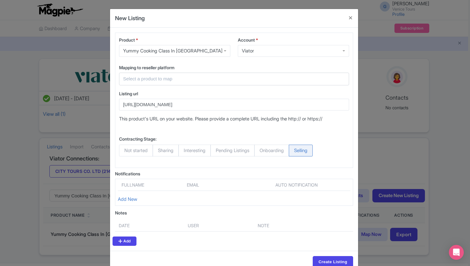
click at [157, 83] on div at bounding box center [234, 79] width 230 height 13
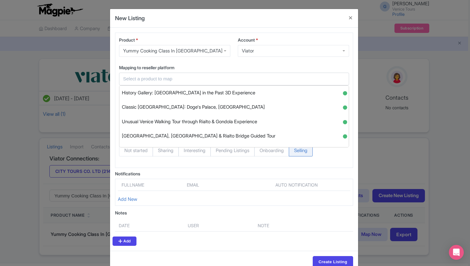
click at [174, 79] on input "text" at bounding box center [230, 79] width 214 height 7
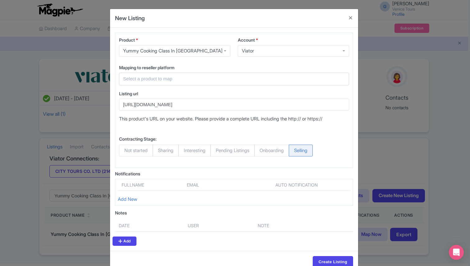
paste input "Yummy Cooking Class in Venice with Professional Chef"
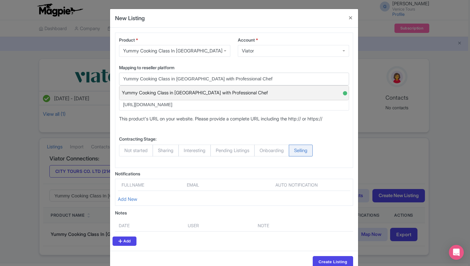
type input "Yummy Cooking Class in Venice with Professional Chef"
click at [231, 90] on span "Yummy Cooking Class in Venice with Professional Chef" at bounding box center [195, 93] width 146 height 10
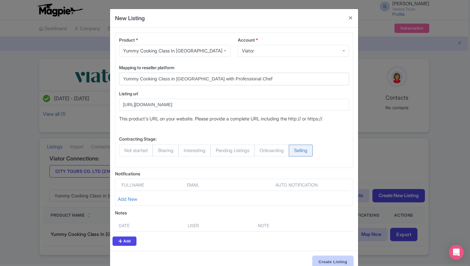
click at [328, 259] on input "Create Listing" at bounding box center [333, 262] width 40 height 12
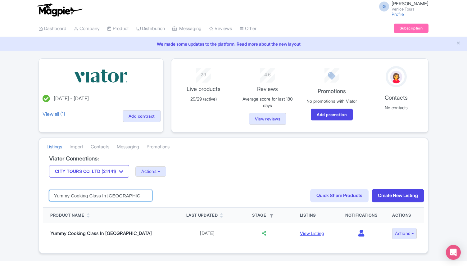
drag, startPoint x: 124, startPoint y: 195, endPoint x: 22, endPoint y: 191, distance: 102.0
click at [22, 191] on div "Success Listing created successfully [DATE] - [DATE] View all (1) Add contract …" at bounding box center [233, 155] width 467 height 195
paste input "[GEOGRAPHIC_DATA]: Italian Prosecco Tasting Experien"
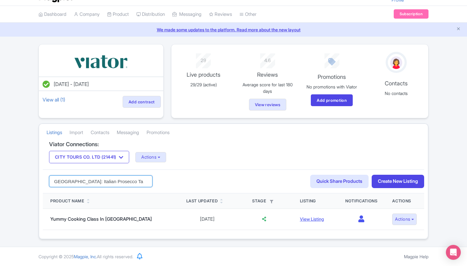
type input "[GEOGRAPHIC_DATA]: Italian Prosecco Tasting Experience"
click button "Search" at bounding box center [0, 0] width 0 height 0
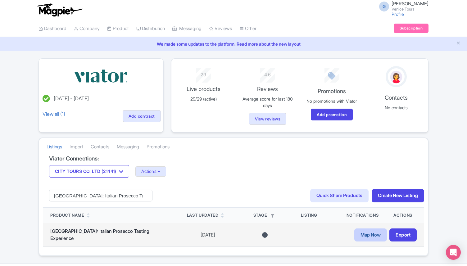
click at [375, 238] on link "Map Now" at bounding box center [371, 235] width 33 height 13
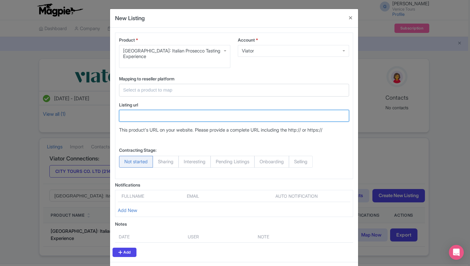
click at [143, 110] on input "Listing url" at bounding box center [234, 116] width 230 height 12
paste input "[URL][DOMAIN_NAME]"
type input "[URL][DOMAIN_NAME]"
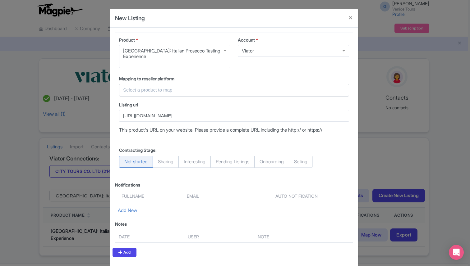
click at [306, 156] on span "Selling" at bounding box center [301, 162] width 24 height 12
click at [295, 156] on input "Selling" at bounding box center [292, 159] width 6 height 6
radio input "true"
click at [158, 87] on input "text" at bounding box center [230, 90] width 214 height 7
paste input "Sparkling wine & Italian Prosecco tasting"
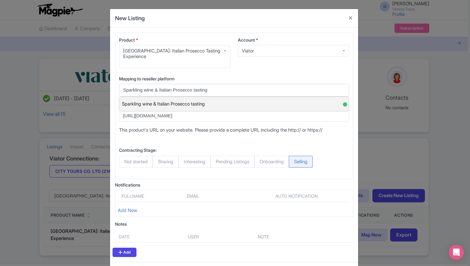
type input "Sparkling wine & Italian Prosecco tasting"
click at [222, 97] on div "Sparkling wine & Italian Prosecco tasting ●" at bounding box center [233, 104] width 229 height 15
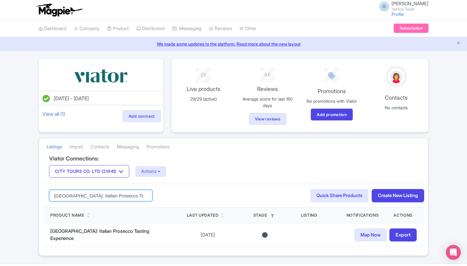
click at [88, 193] on input "[GEOGRAPHIC_DATA]: Italian Prosecco Tasting Experience" at bounding box center [100, 196] width 103 height 12
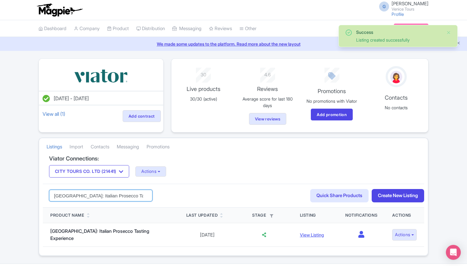
click at [89, 197] on input "[GEOGRAPHIC_DATA]: Italian Prosecco Tasting Experience" at bounding box center [100, 196] width 103 height 12
paste input "Watercolor Workshop with the Art Circle Artists"
type input "Venice: Watercolor Workshop with the Art Circle Artists"
click button "Search" at bounding box center [0, 0] width 0 height 0
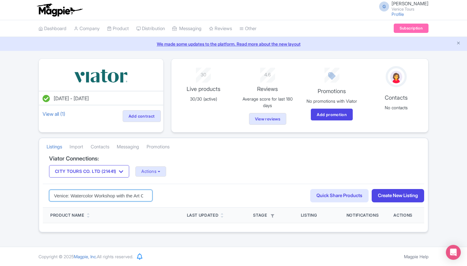
drag, startPoint x: 70, startPoint y: 195, endPoint x: 39, endPoint y: 193, distance: 30.9
click at [39, 193] on div "Viator Connections: CITY [GEOGRAPHIC_DATA] CO. LTD (21441) CITY [GEOGRAPHIC_DAT…" at bounding box center [233, 194] width 389 height 77
click button "Search" at bounding box center [0, 0] width 0 height 0
drag, startPoint x: 100, startPoint y: 196, endPoint x: 190, endPoint y: 196, distance: 89.8
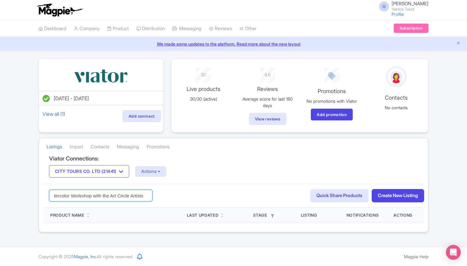
click at [190, 197] on div "Watercolor Workshop with the Art Circle Artists Search Quick Share Products Cre…" at bounding box center [234, 196] width 382 height 24
type input "Watercolor Workshop"
click button "Search" at bounding box center [0, 0] width 0 height 0
click at [88, 196] on input "Watercolor Workshop" at bounding box center [100, 196] width 103 height 12
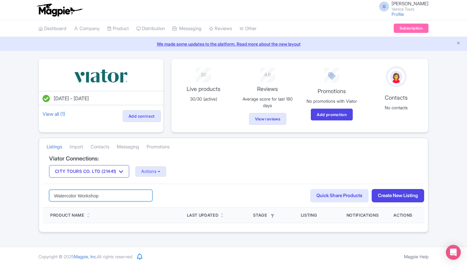
click at [88, 196] on input "Watercolor Workshop" at bounding box center [100, 196] width 103 height 12
type input "Watercolor"
click button "Search" at bounding box center [0, 0] width 0 height 0
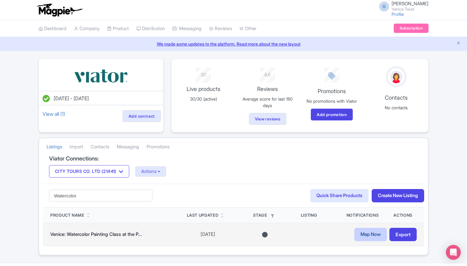
click at [373, 236] on link "Map Now" at bounding box center [371, 234] width 33 height 13
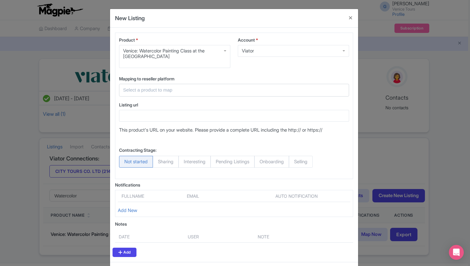
click at [140, 92] on input "text" at bounding box center [230, 90] width 214 height 7
paste input "Venetian Watercolors Painting Workshop at the [GEOGRAPHIC_DATA]"
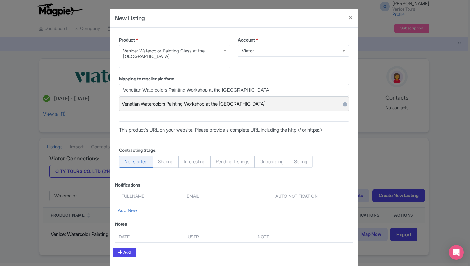
type input "Venetian Watercolors Painting Workshop at the [GEOGRAPHIC_DATA]"
click at [168, 100] on span "Venetian Watercolors Painting Workshop at the [GEOGRAPHIC_DATA]" at bounding box center [194, 104] width 144 height 10
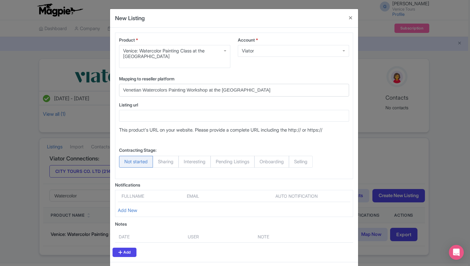
click at [313, 166] on span "Selling" at bounding box center [301, 162] width 24 height 12
click at [295, 162] on input "Selling" at bounding box center [292, 159] width 6 height 6
radio input "true"
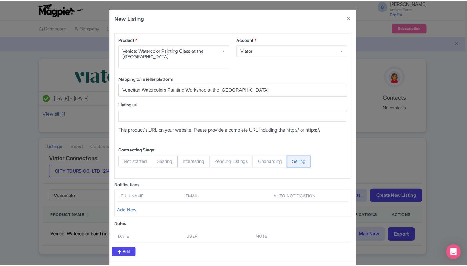
scroll to position [27, 0]
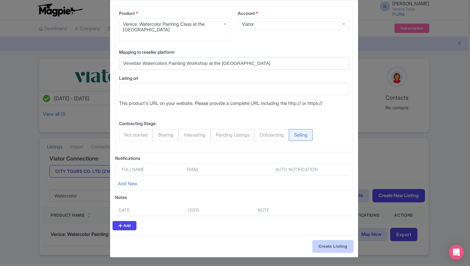
click at [326, 252] on input "Create Listing" at bounding box center [333, 247] width 40 height 12
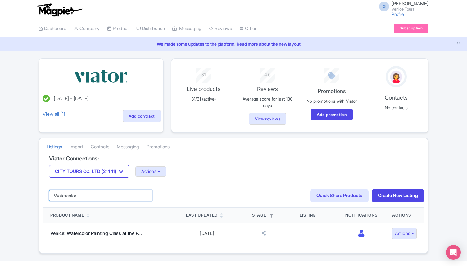
drag, startPoint x: 89, startPoint y: 195, endPoint x: 34, endPoint y: 186, distance: 56.4
click at [34, 186] on div "Success Listing created successfully [DATE] - [DATE] View all (1) Add contract …" at bounding box center [233, 155] width 467 height 195
paste input "[GEOGRAPHIC_DATA]: 1700 Grand Canal Palace Insight & Casanova's Allure"
type input "[GEOGRAPHIC_DATA]: 1700 Grand Canal Palace Insight & Casanova's Allure"
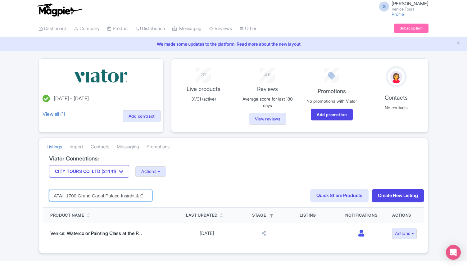
click button "Search" at bounding box center [0, 0] width 0 height 0
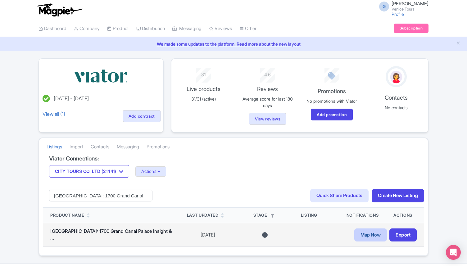
click at [358, 231] on link "Map Now" at bounding box center [371, 235] width 33 height 13
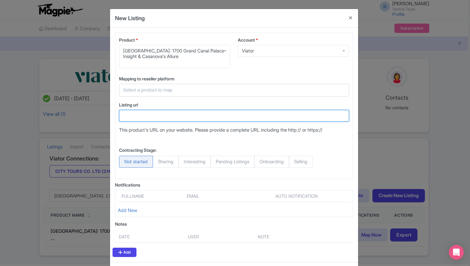
click at [147, 118] on input "Listing url" at bounding box center [234, 116] width 230 height 12
paste input "[URL][DOMAIN_NAME]"
type input "[URL][DOMAIN_NAME]"
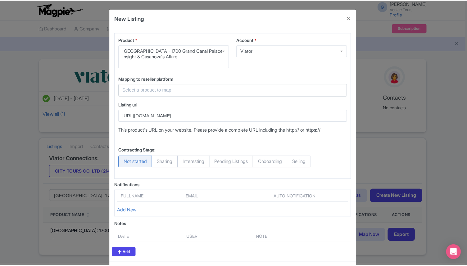
scroll to position [0, 0]
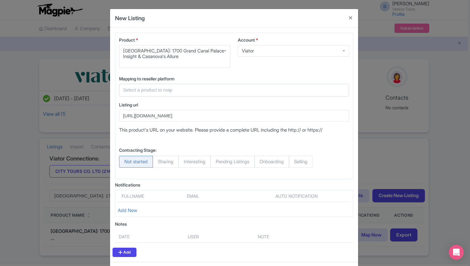
click at [305, 164] on span "Selling" at bounding box center [301, 162] width 24 height 12
click at [295, 162] on input "Selling" at bounding box center [292, 159] width 6 height 6
radio input "true"
click at [146, 93] on input "text" at bounding box center [230, 90] width 214 height 7
paste input "1700s Grand Canal Palace & the Allure of Casanova’s Venice"
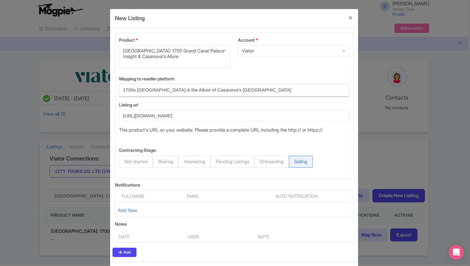
drag, startPoint x: 256, startPoint y: 91, endPoint x: 190, endPoint y: 89, distance: 66.2
click at [190, 89] on input "1700s Grand Canal Palace & the Allure of Casanova’s Venice" at bounding box center [230, 90] width 214 height 7
click at [184, 92] on input "1700s Grand Canal Palace" at bounding box center [230, 90] width 214 height 7
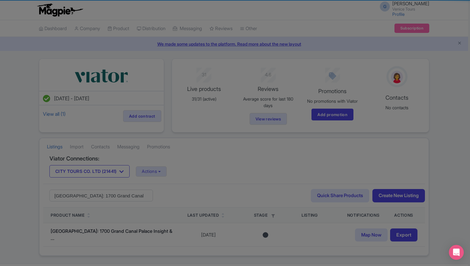
type input "1700s G"
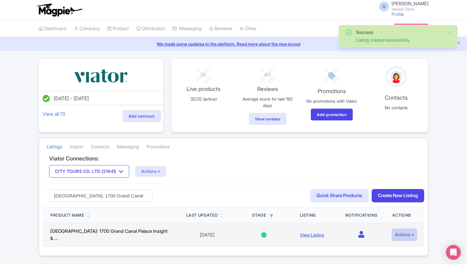
click at [411, 234] on button "Actions" at bounding box center [404, 234] width 25 height 11
click at [390, 204] on link "Edit listing" at bounding box center [389, 203] width 59 height 10
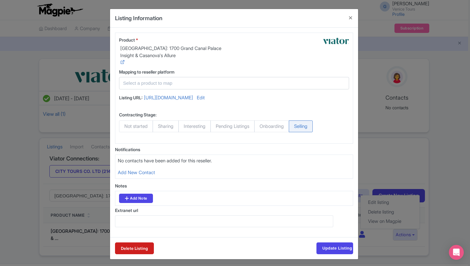
click at [161, 77] on div at bounding box center [234, 83] width 230 height 13
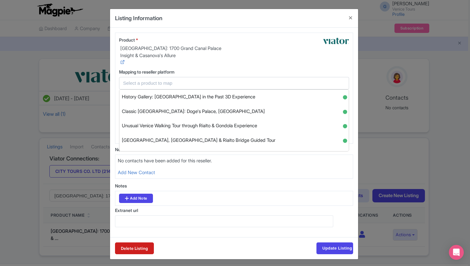
click at [150, 80] on input "text" at bounding box center [230, 83] width 214 height 7
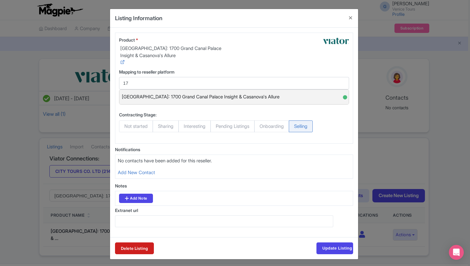
click at [163, 93] on span "[GEOGRAPHIC_DATA]: 1700 Grand Canal Palace Insight & Casanova's Allure" at bounding box center [201, 97] width 158 height 10
type input "[GEOGRAPHIC_DATA]: 1700 Grand Canal Palace Insight & Casanova's Allure"
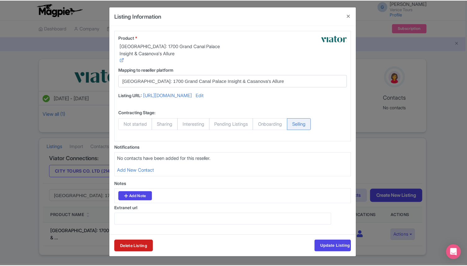
scroll to position [23, 0]
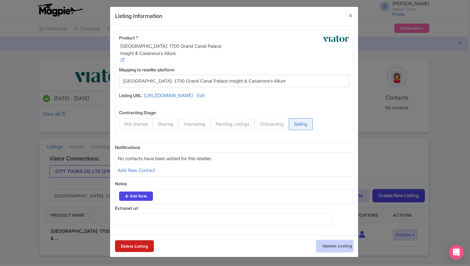
click at [330, 244] on input "Update Listing" at bounding box center [334, 246] width 37 height 12
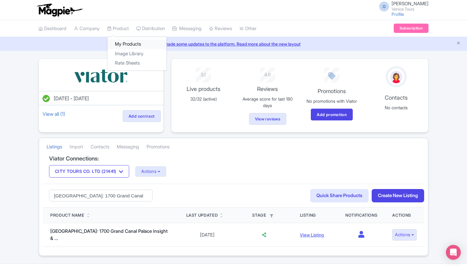
click at [130, 45] on link "My Products" at bounding box center [137, 44] width 59 height 10
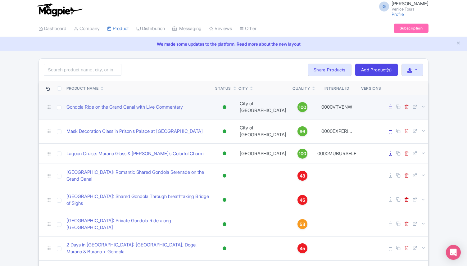
click at [120, 106] on link "Gondola Ride on the Grand Canal with Live Commentary" at bounding box center [124, 107] width 117 height 7
